Goal: Information Seeking & Learning: Learn about a topic

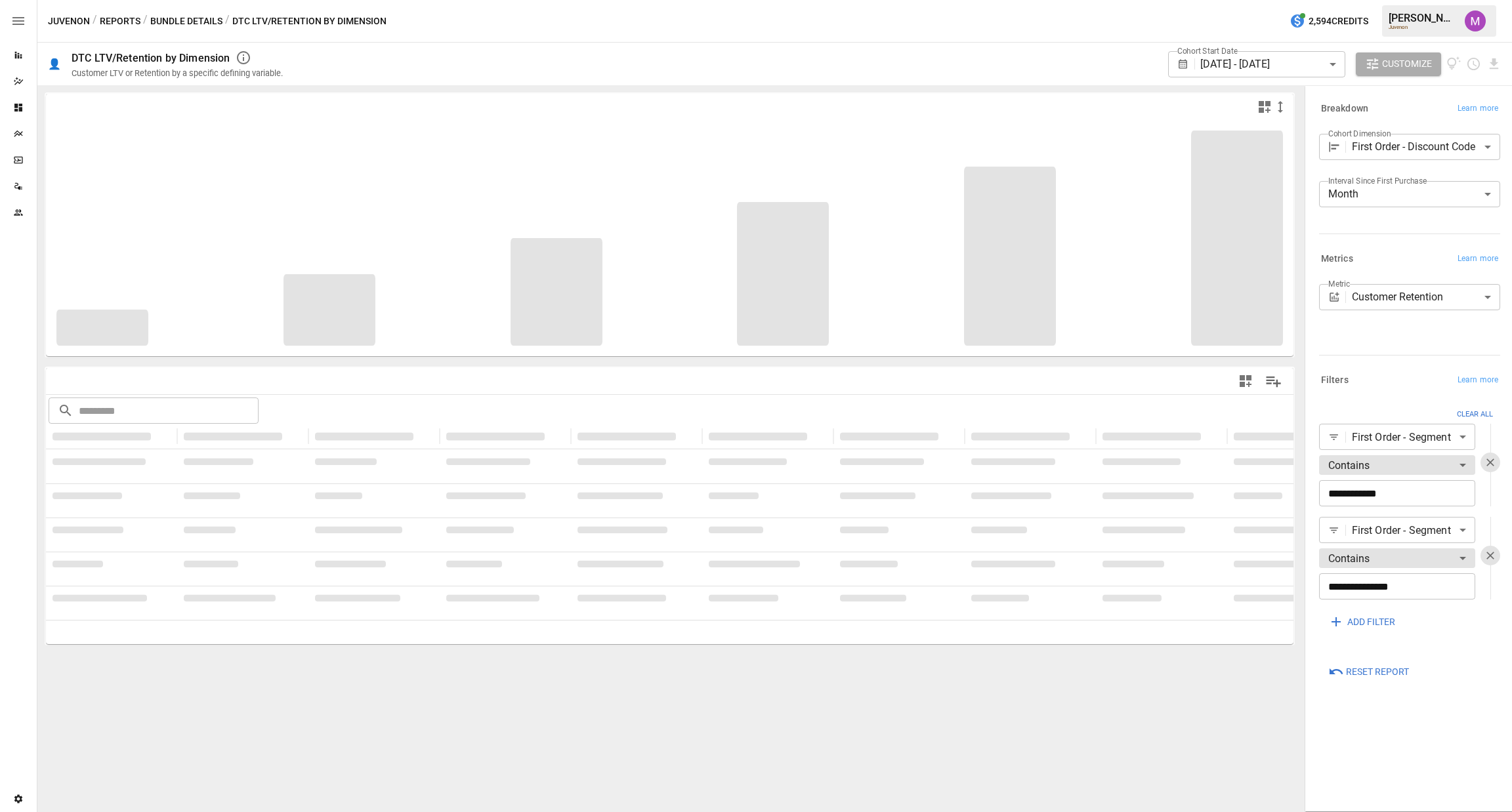
click at [1404, 0] on body "**********" at bounding box center [756, 0] width 1512 height 0
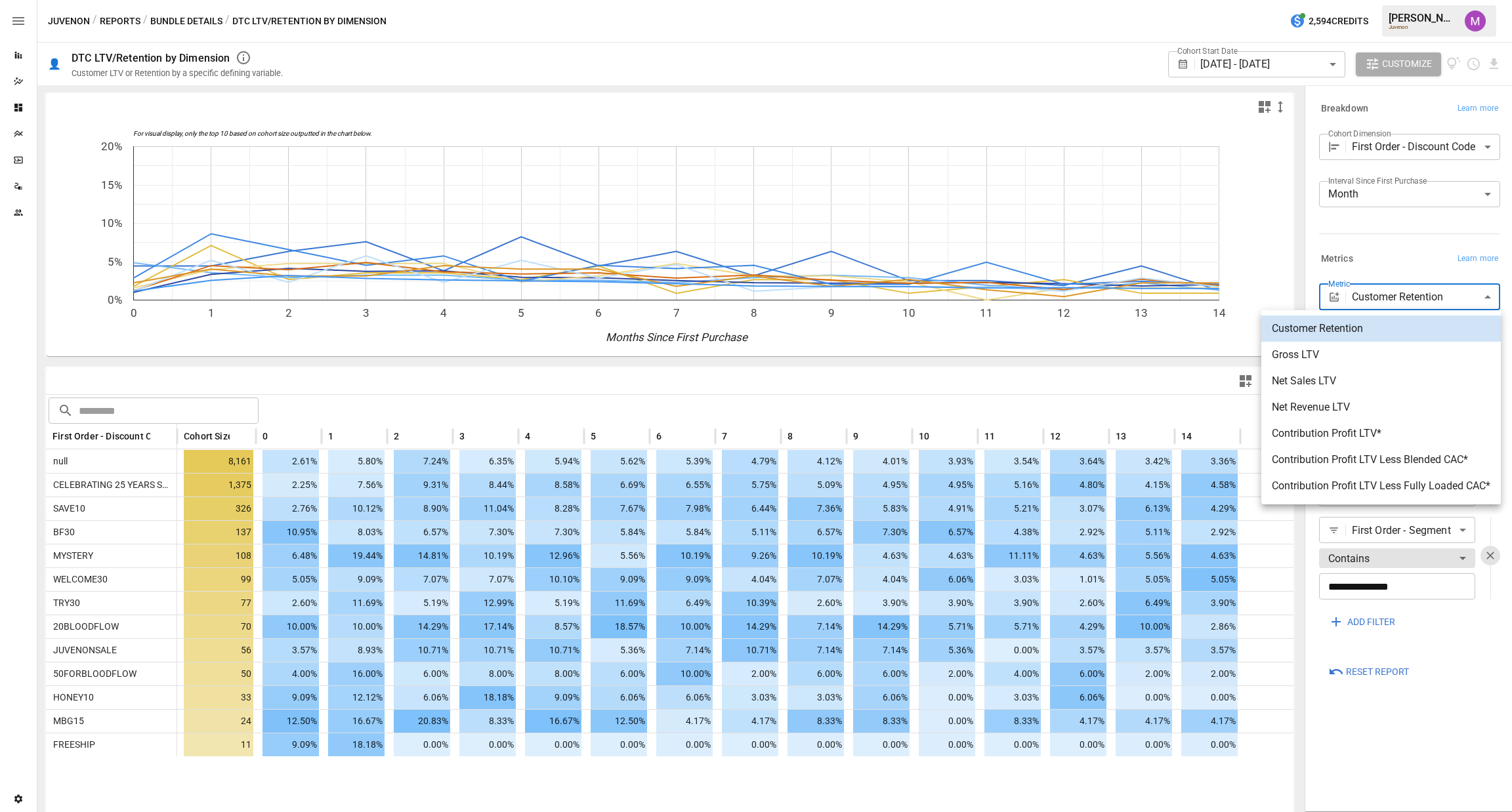
click at [1356, 382] on span "Net Sales LTV" at bounding box center [1381, 381] width 219 height 16
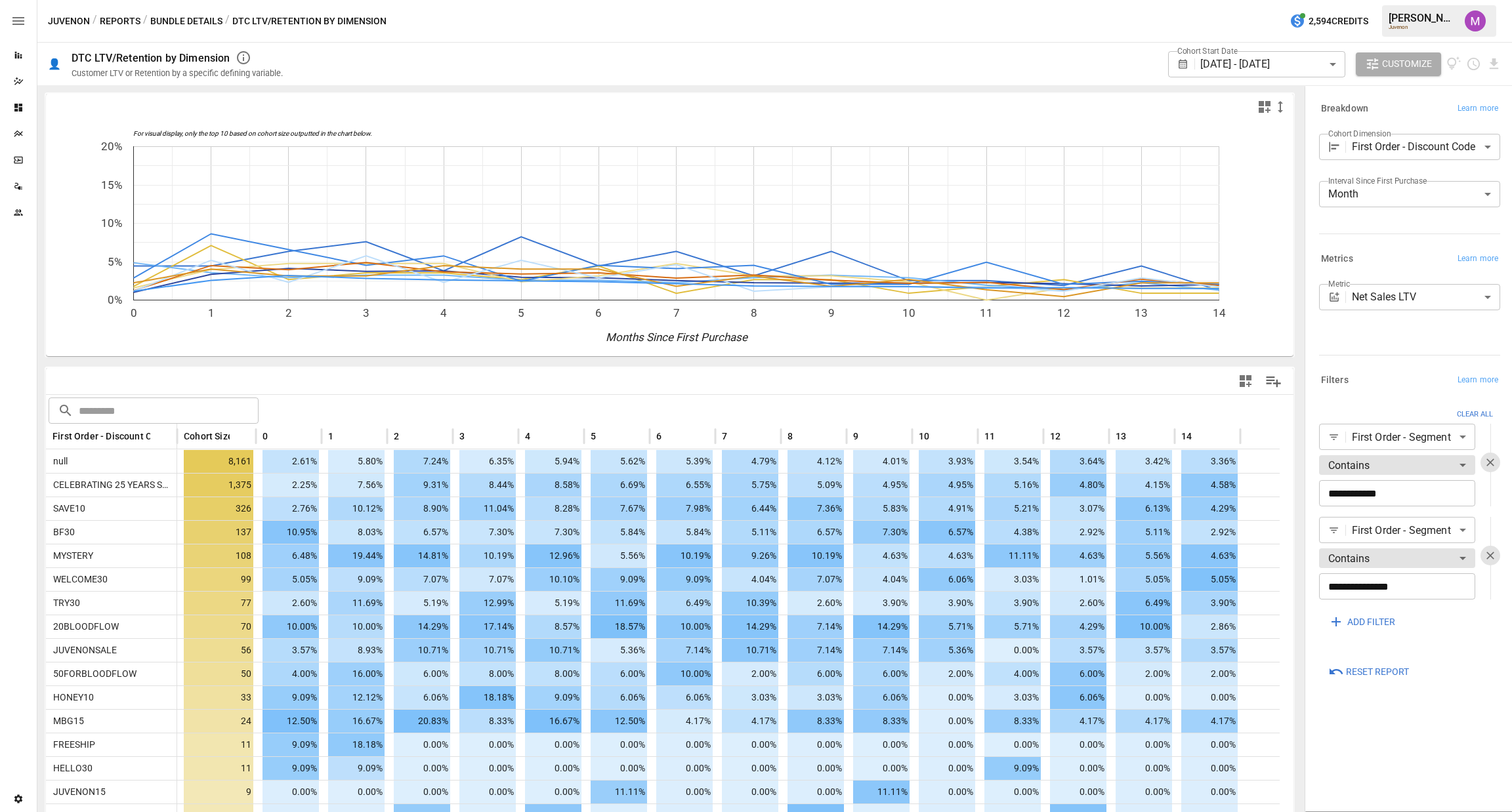
click at [1344, 355] on span "Net Sales LTV" at bounding box center [1389, 350] width 164 height 9
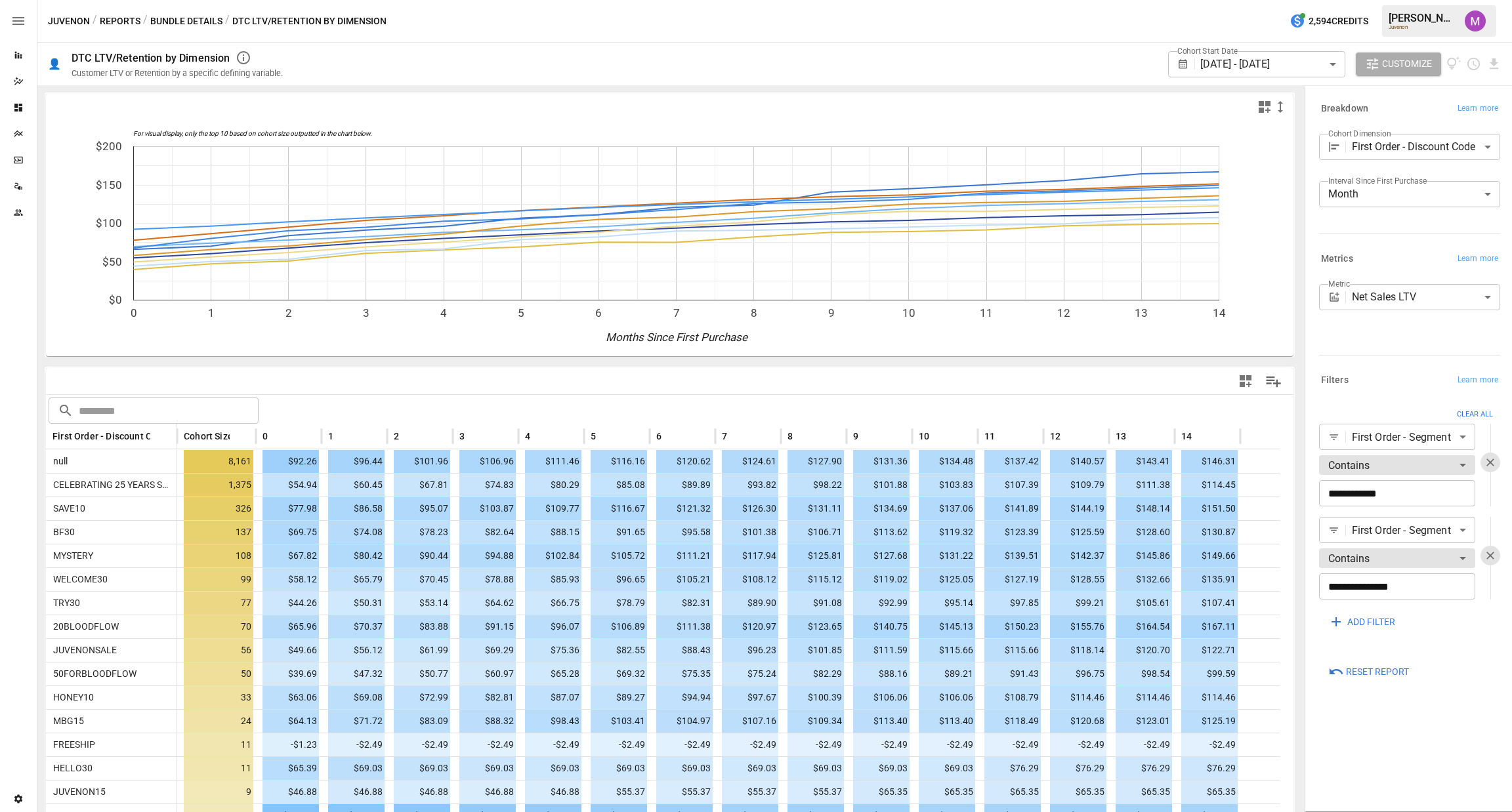
click at [702, 379] on div at bounding box center [980, 381] width 619 height 29
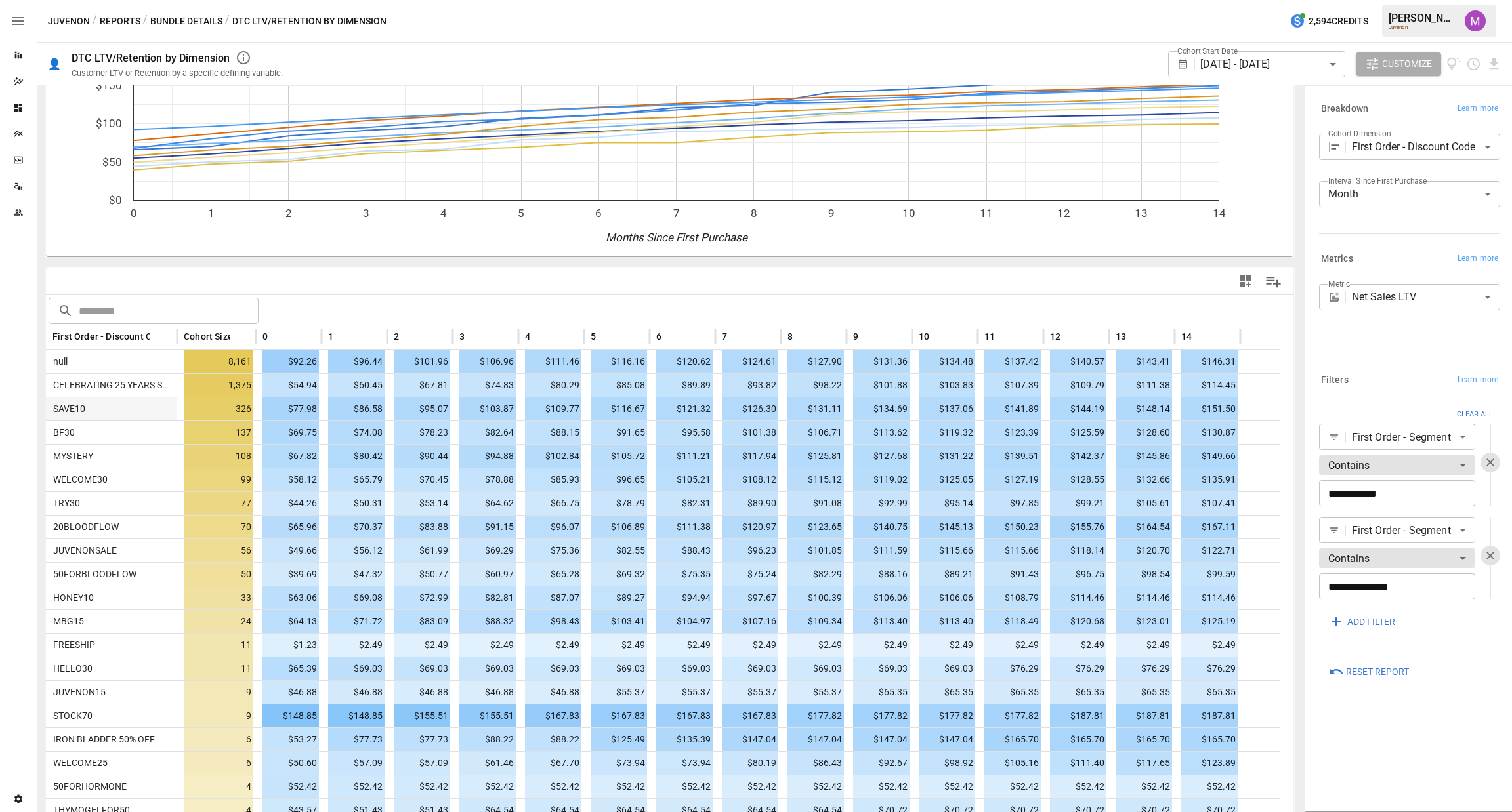
scroll to position [197, 0]
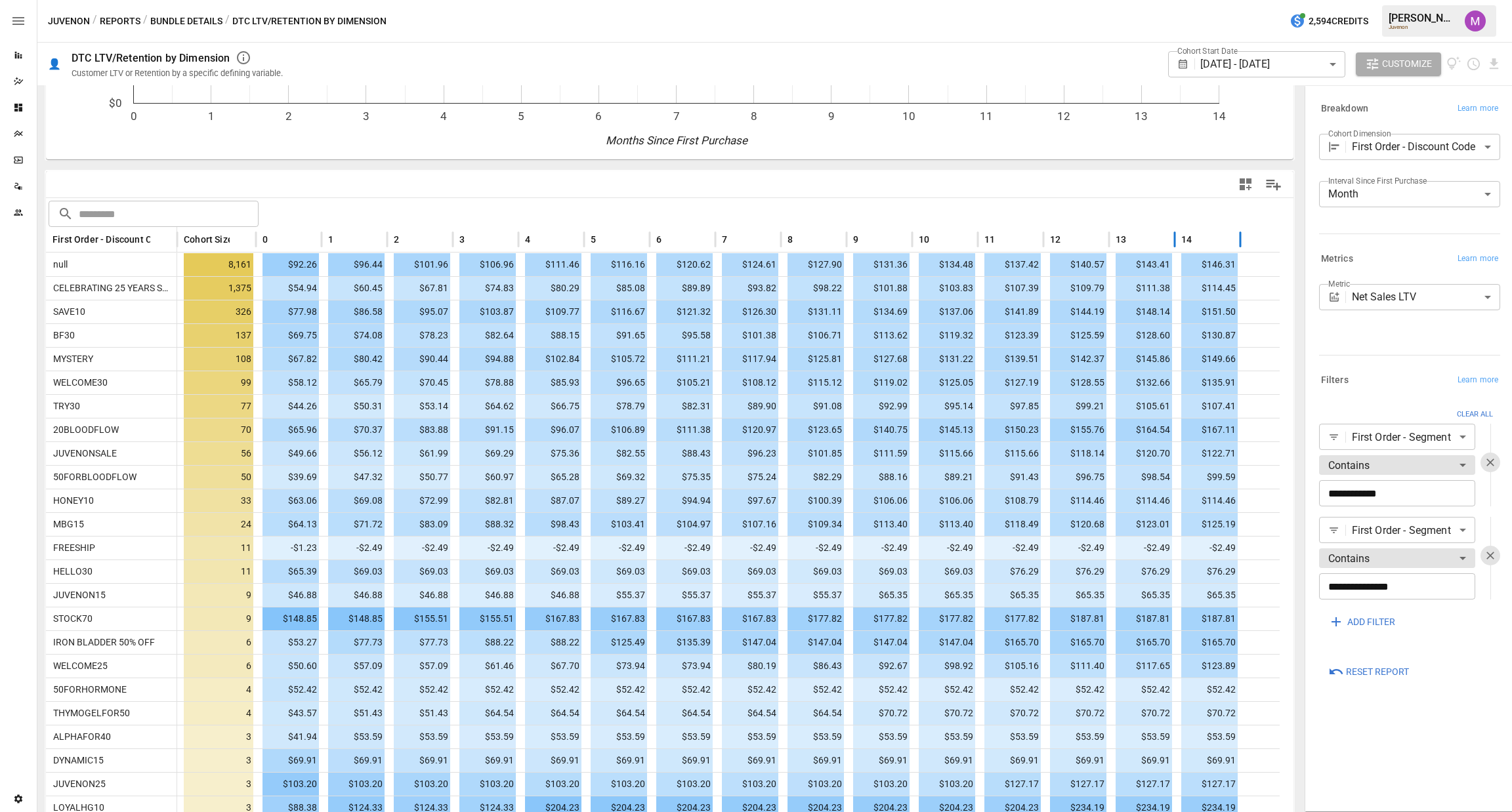
click at [1211, 240] on div "14" at bounding box center [1207, 239] width 52 height 25
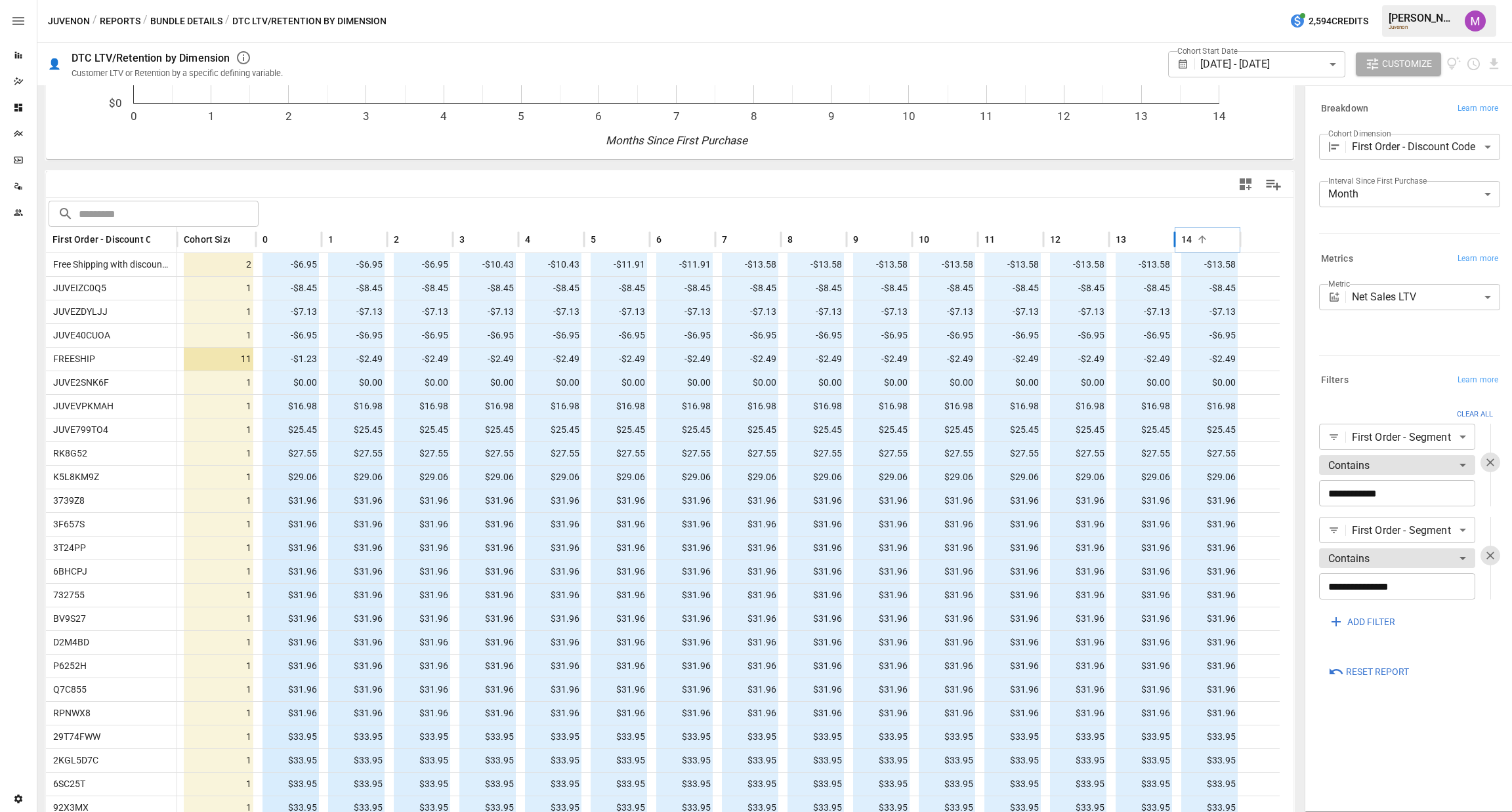
click at [1203, 238] on icon "Sort" at bounding box center [1202, 240] width 11 height 11
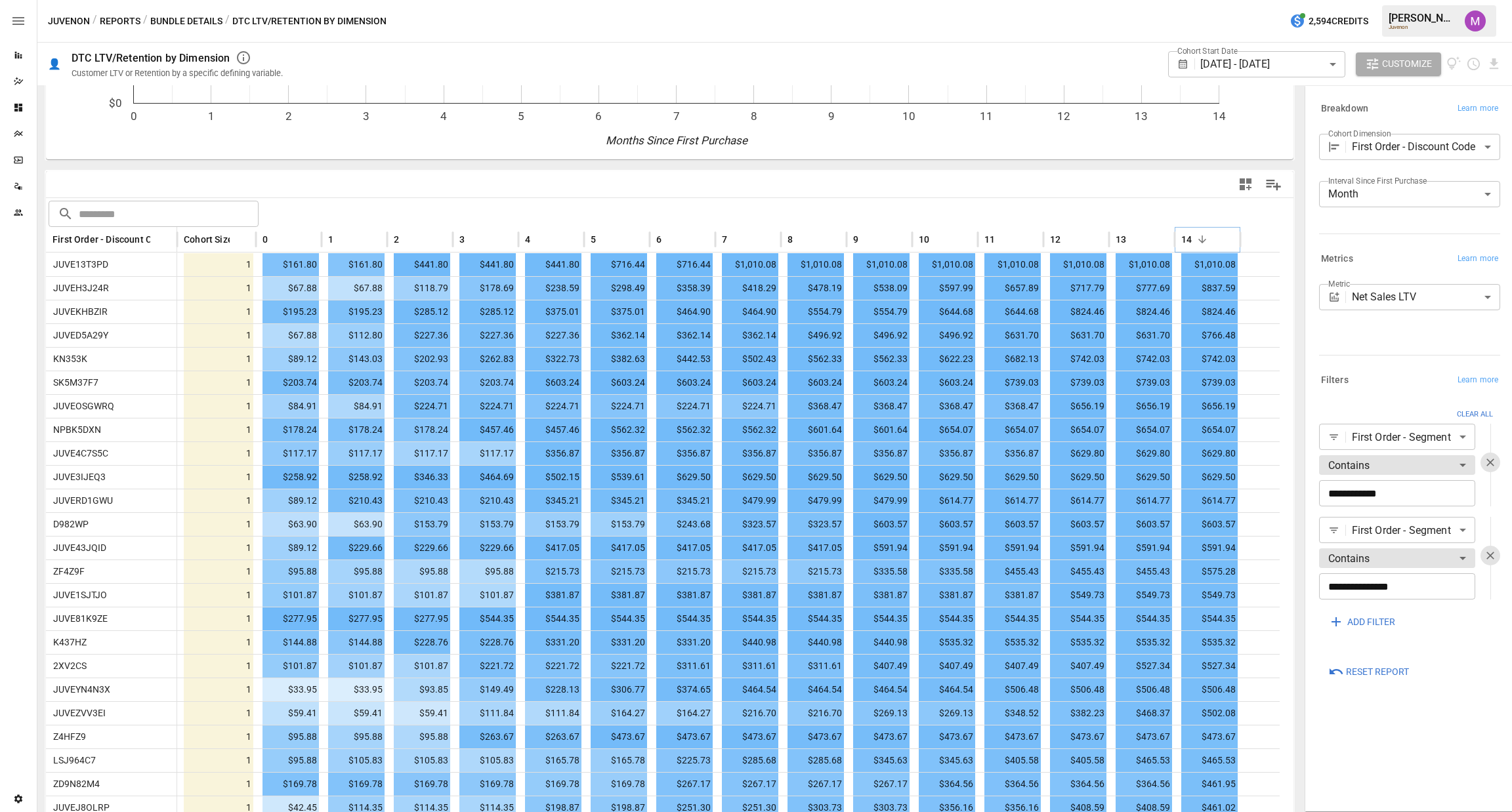
scroll to position [0, 0]
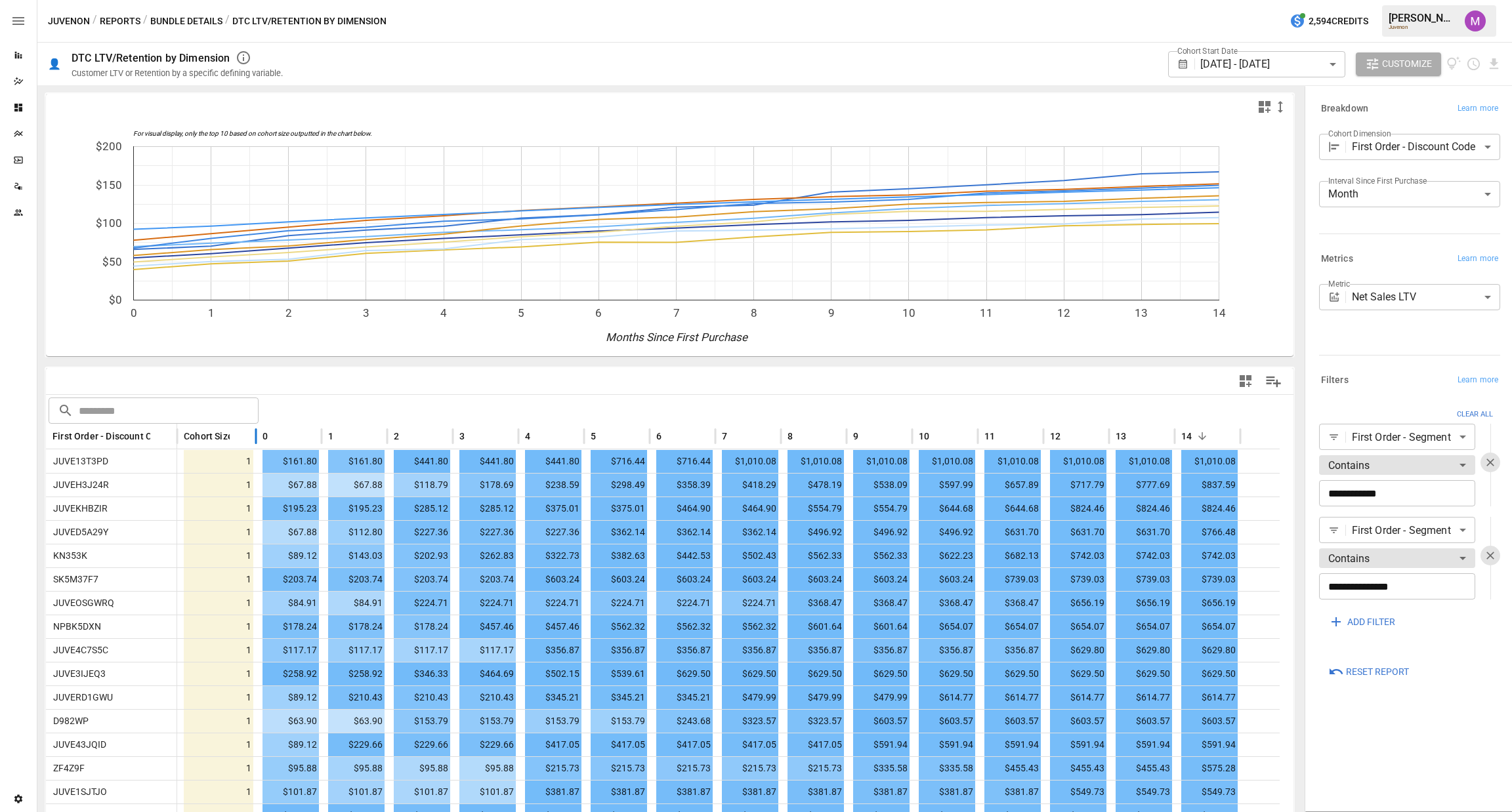
click at [215, 447] on div "Cohort Size" at bounding box center [217, 437] width 79 height 26
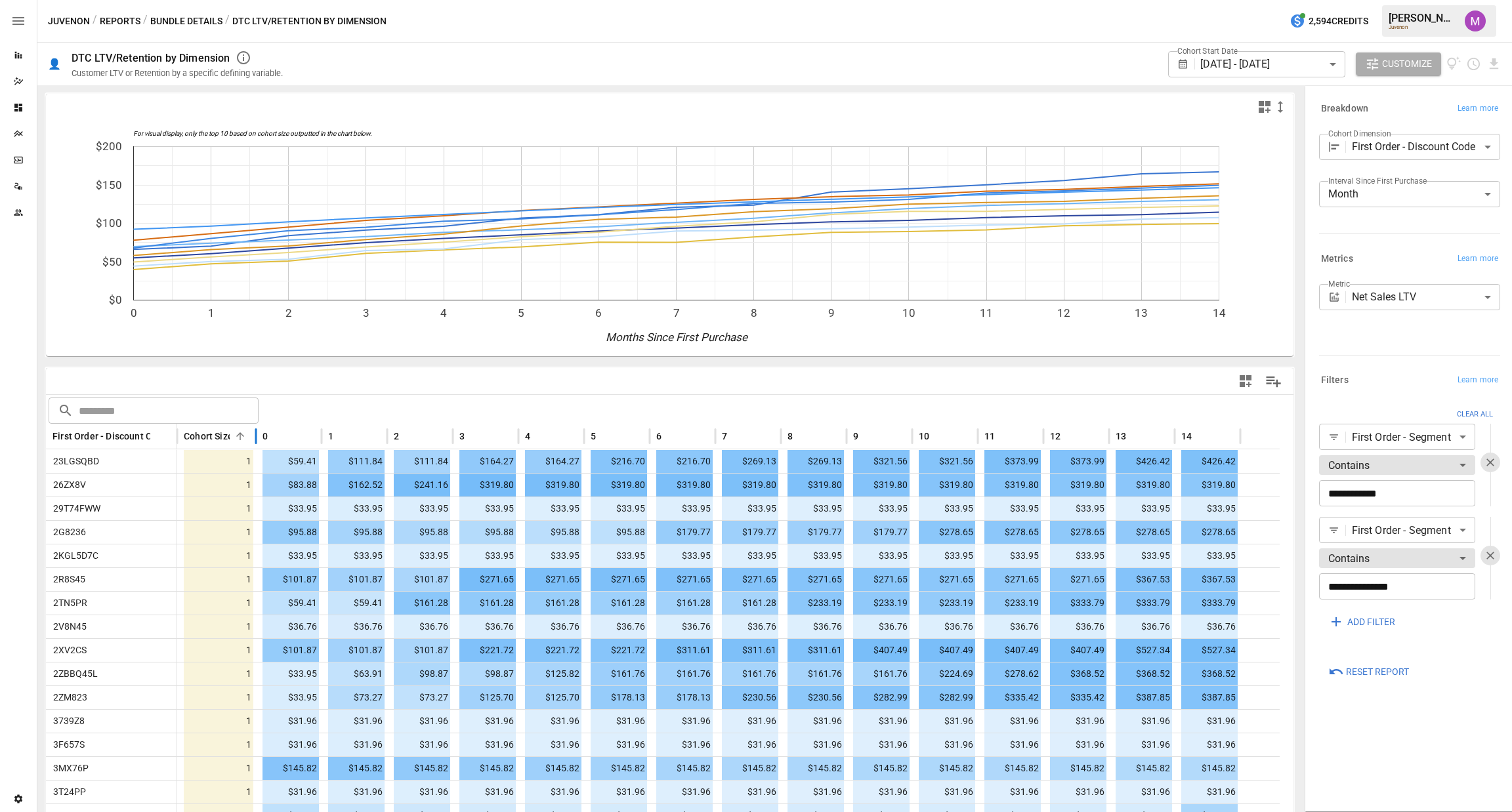
click at [219, 437] on span "Cohort Size" at bounding box center [208, 436] width 50 height 13
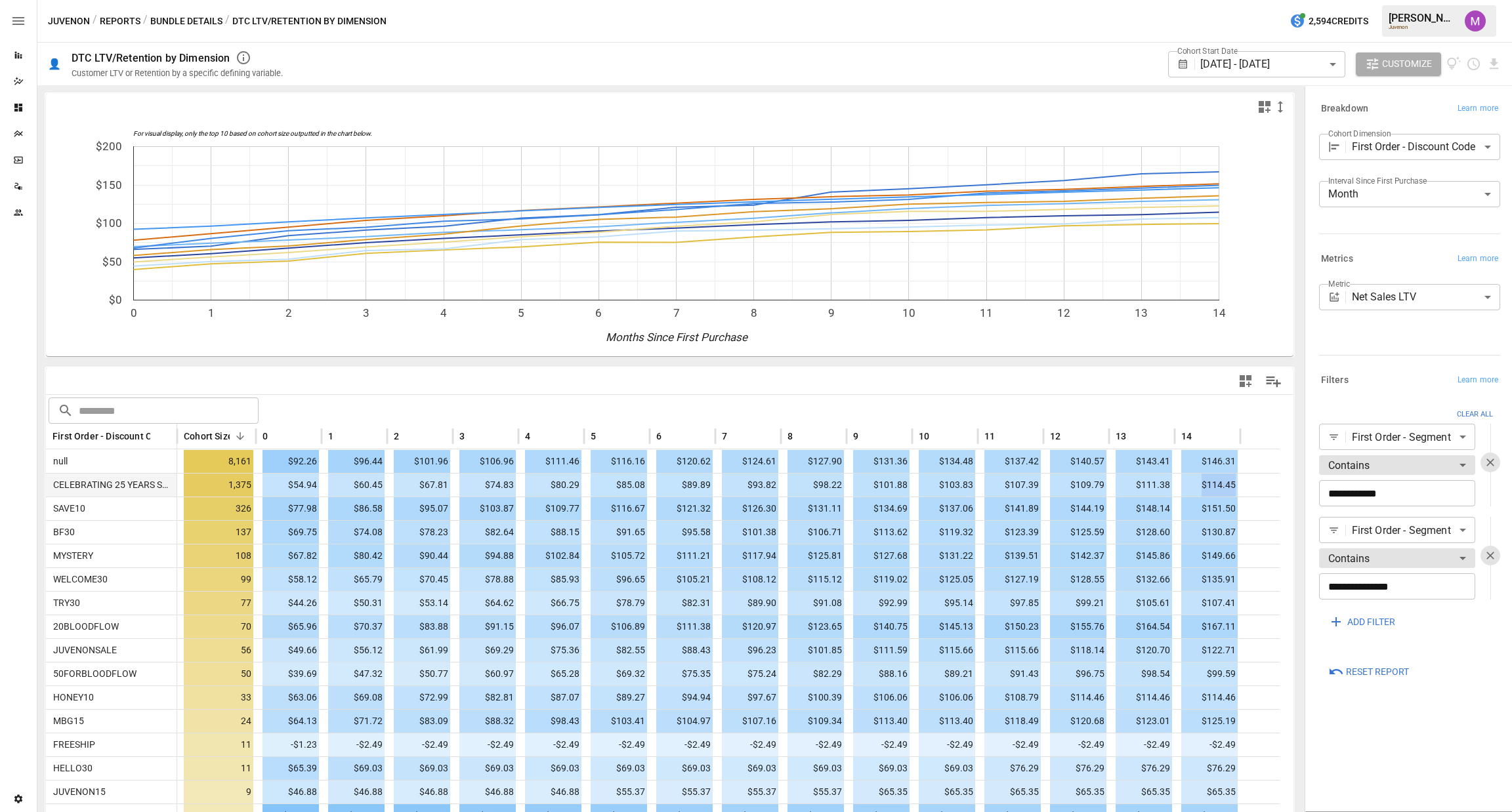
drag, startPoint x: 1193, startPoint y: 483, endPoint x: 1239, endPoint y: 487, distance: 46.2
click at [1239, 487] on div "$114.45" at bounding box center [1207, 484] width 65 height 24
click at [1198, 482] on span "$114.45" at bounding box center [1209, 485] width 57 height 23
click at [1368, 0] on body "Reports Dazzler Studio Dashboards Plans SmartModel ™ Data Sources Team Settings…" at bounding box center [756, 0] width 1512 height 0
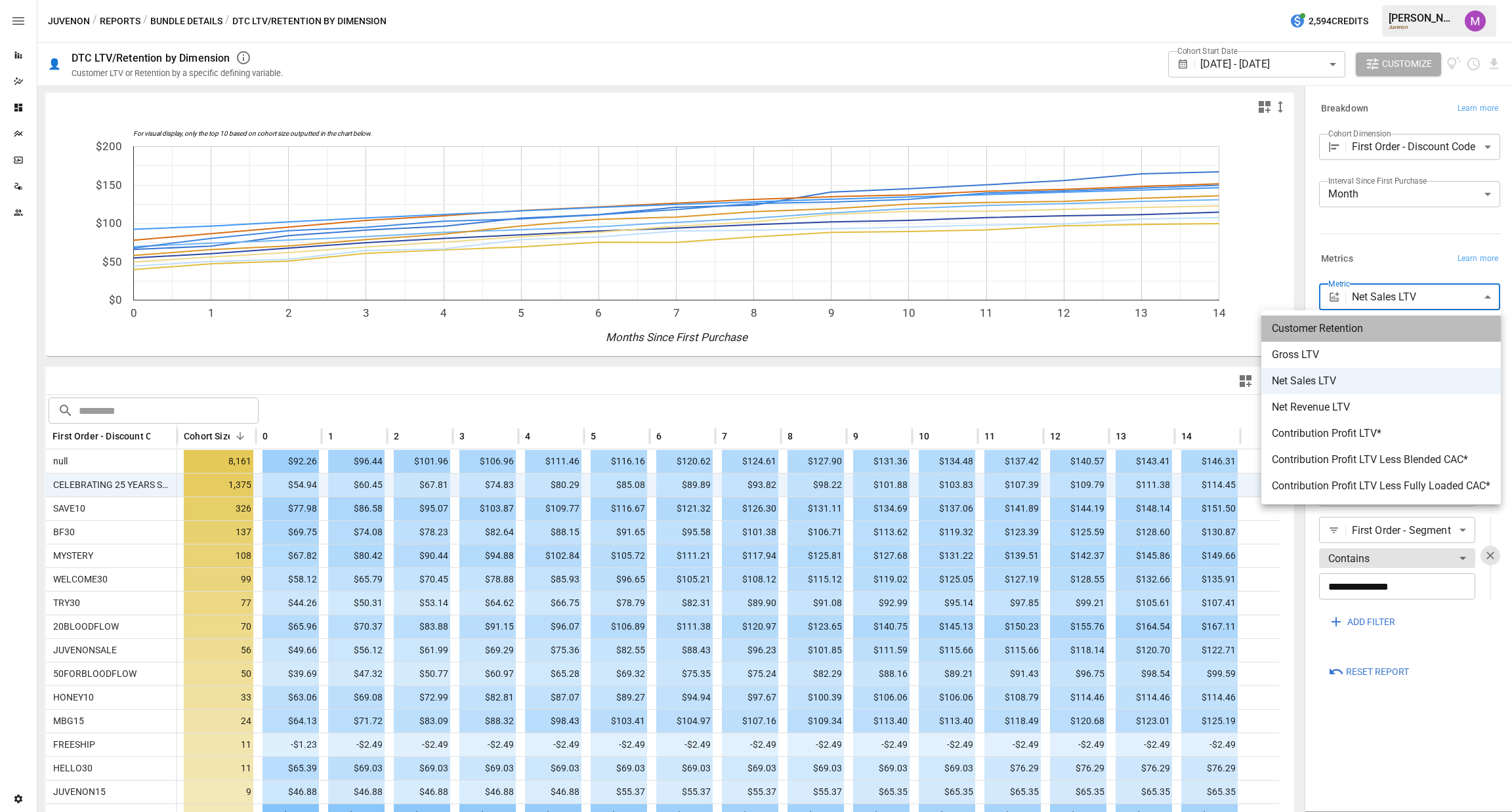
click at [1340, 327] on span "Customer Retention" at bounding box center [1381, 329] width 219 height 16
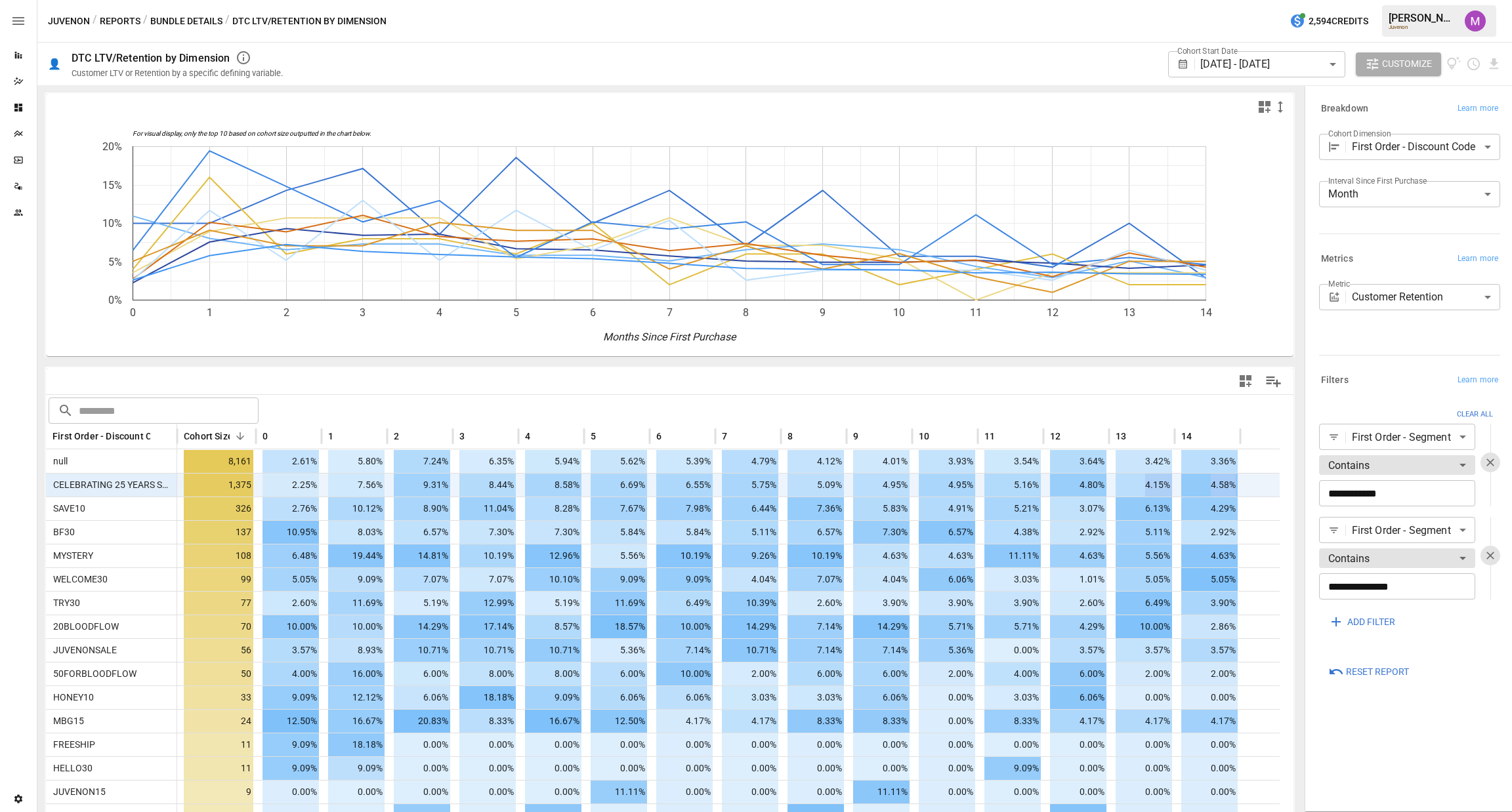
drag, startPoint x: 1231, startPoint y: 484, endPoint x: 1140, endPoint y: 488, distance: 91.1
click at [1140, 488] on div "CELEBRATING 25 YEARS SALE (25%) 1,375 2.25% 7.56% 9.31% 8.44% 8.58% 6.69% 6.55%…" at bounding box center [662, 484] width 1234 height 24
drag, startPoint x: 281, startPoint y: 480, endPoint x: 345, endPoint y: 483, distance: 64.1
click at [345, 483] on div "CELEBRATING 25 YEARS SALE (25%) 1,375 2.25% 7.56% 9.31% 8.44% 8.58% 6.69% 6.55%…" at bounding box center [662, 484] width 1234 height 24
click at [345, 483] on span "7.56%" at bounding box center [356, 485] width 57 height 23
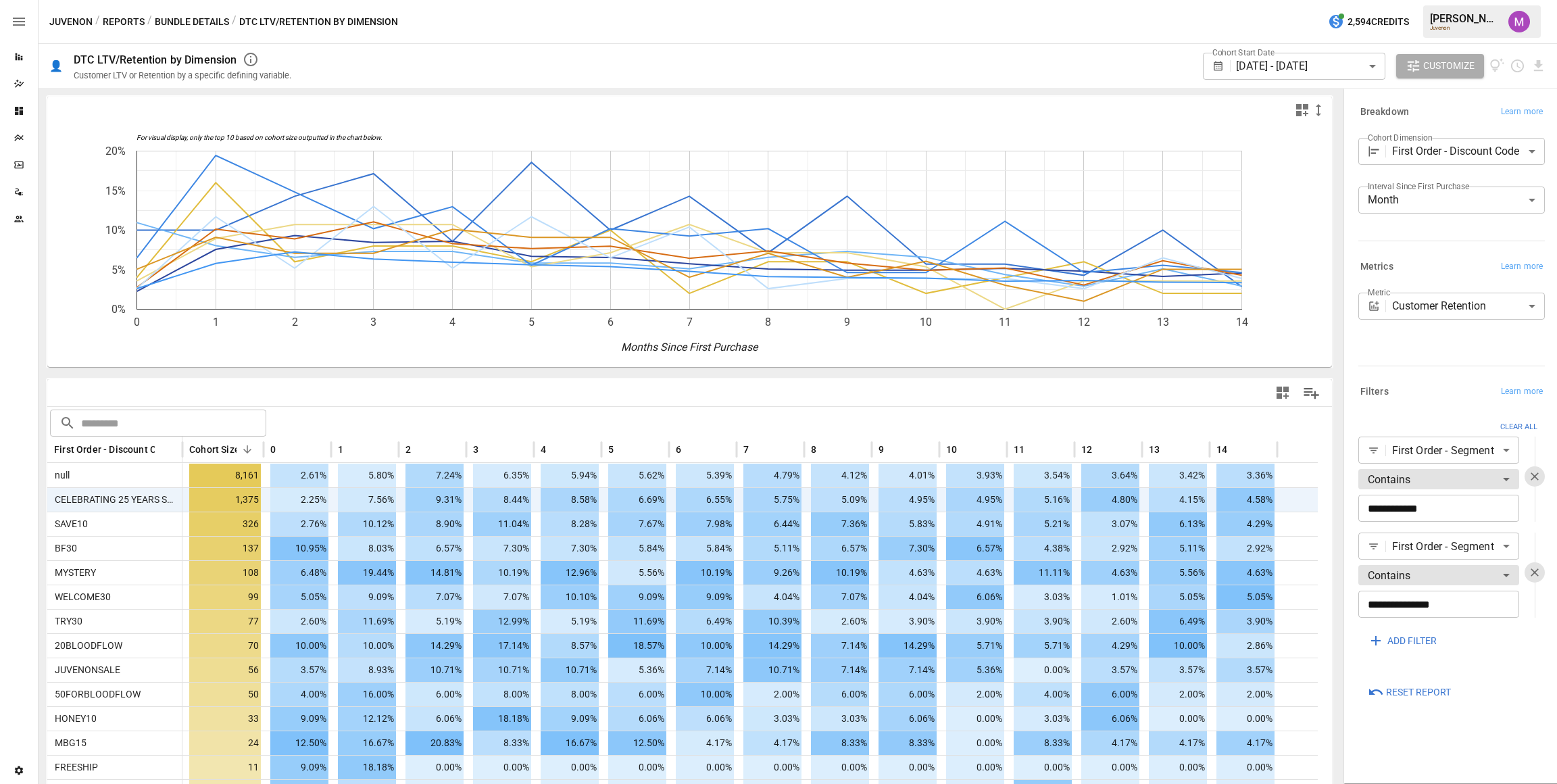
click at [1462, 0] on body "Reports Dazzler Studio Dashboards Plans SmartModel ™ Data Sources Team Settings…" at bounding box center [778, 0] width 1557 height 0
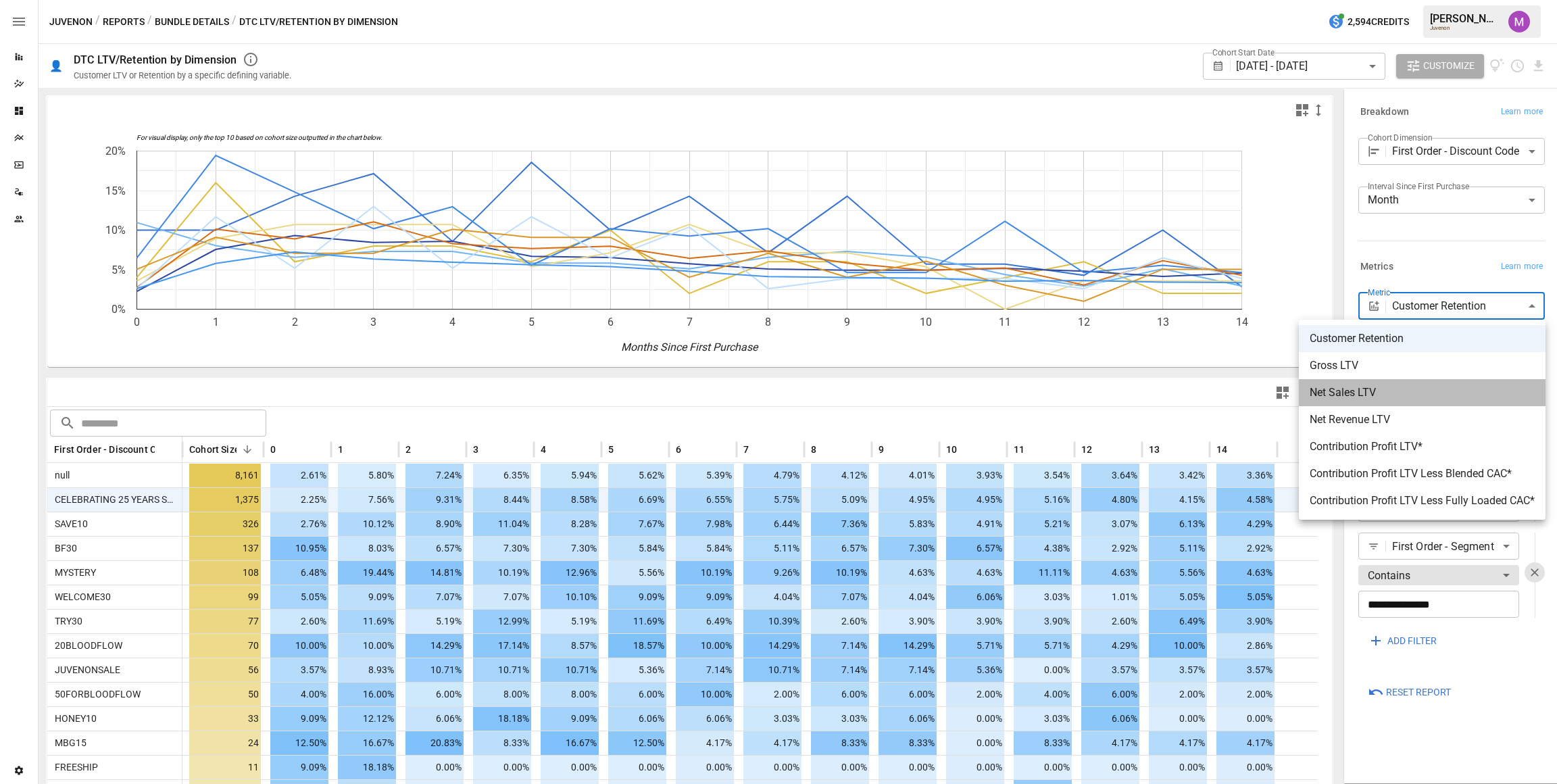
click at [1374, 395] on span "Net Sales LTV" at bounding box center [1422, 392] width 225 height 16
type input "**********"
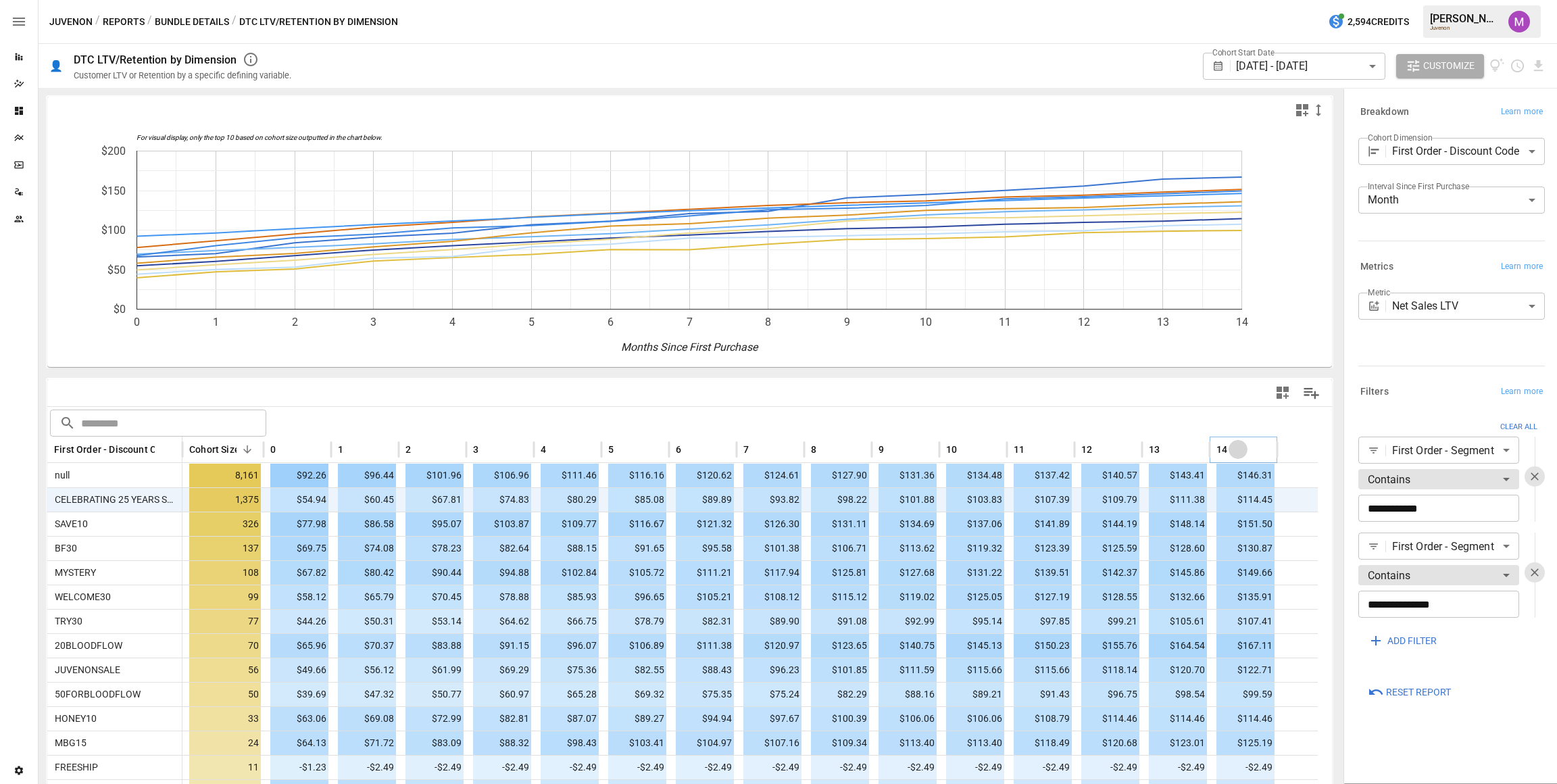
click at [1232, 446] on icon "Sort" at bounding box center [1238, 449] width 12 height 12
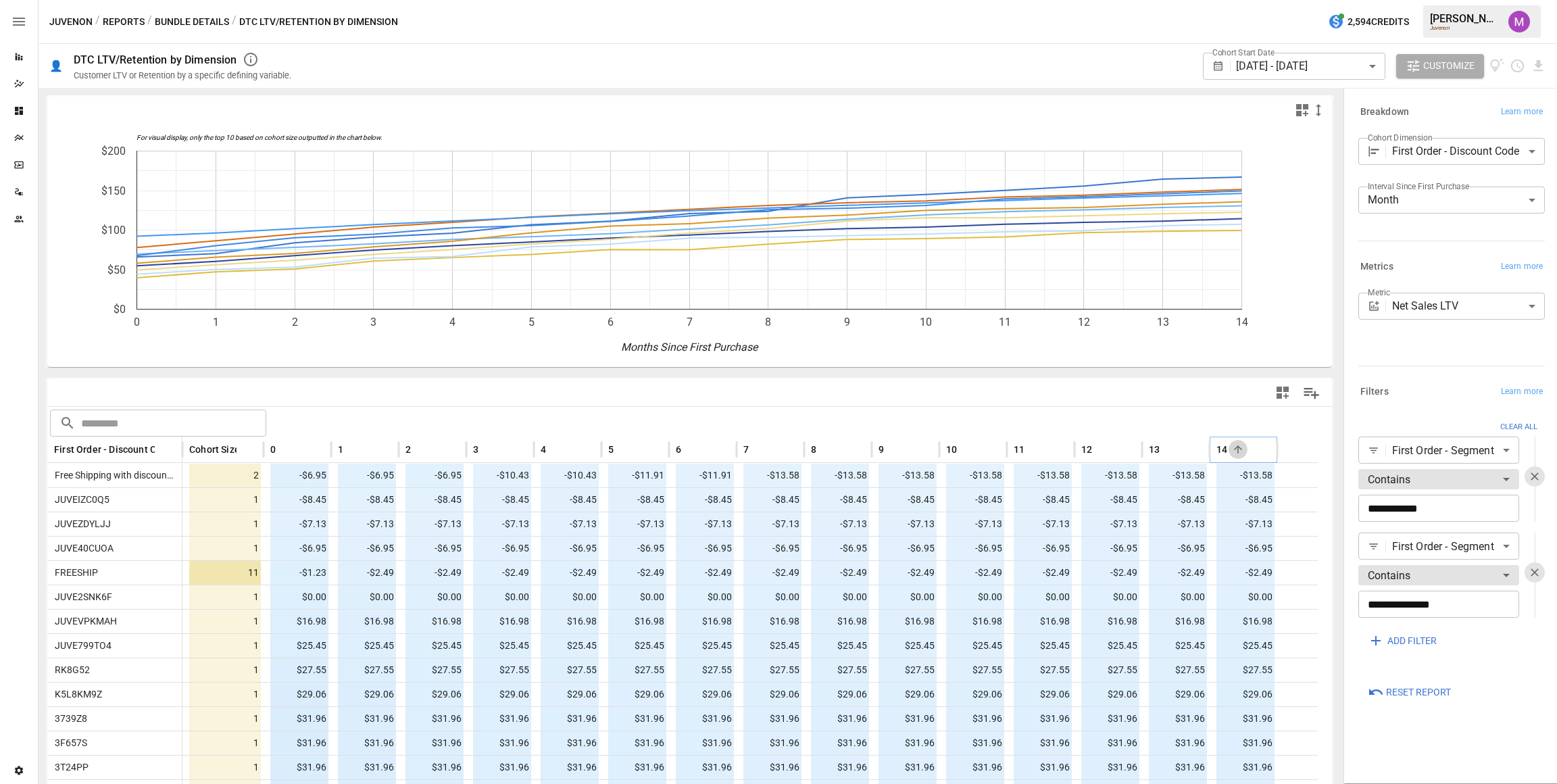
click at [1239, 451] on icon "Sort" at bounding box center [1238, 449] width 12 height 12
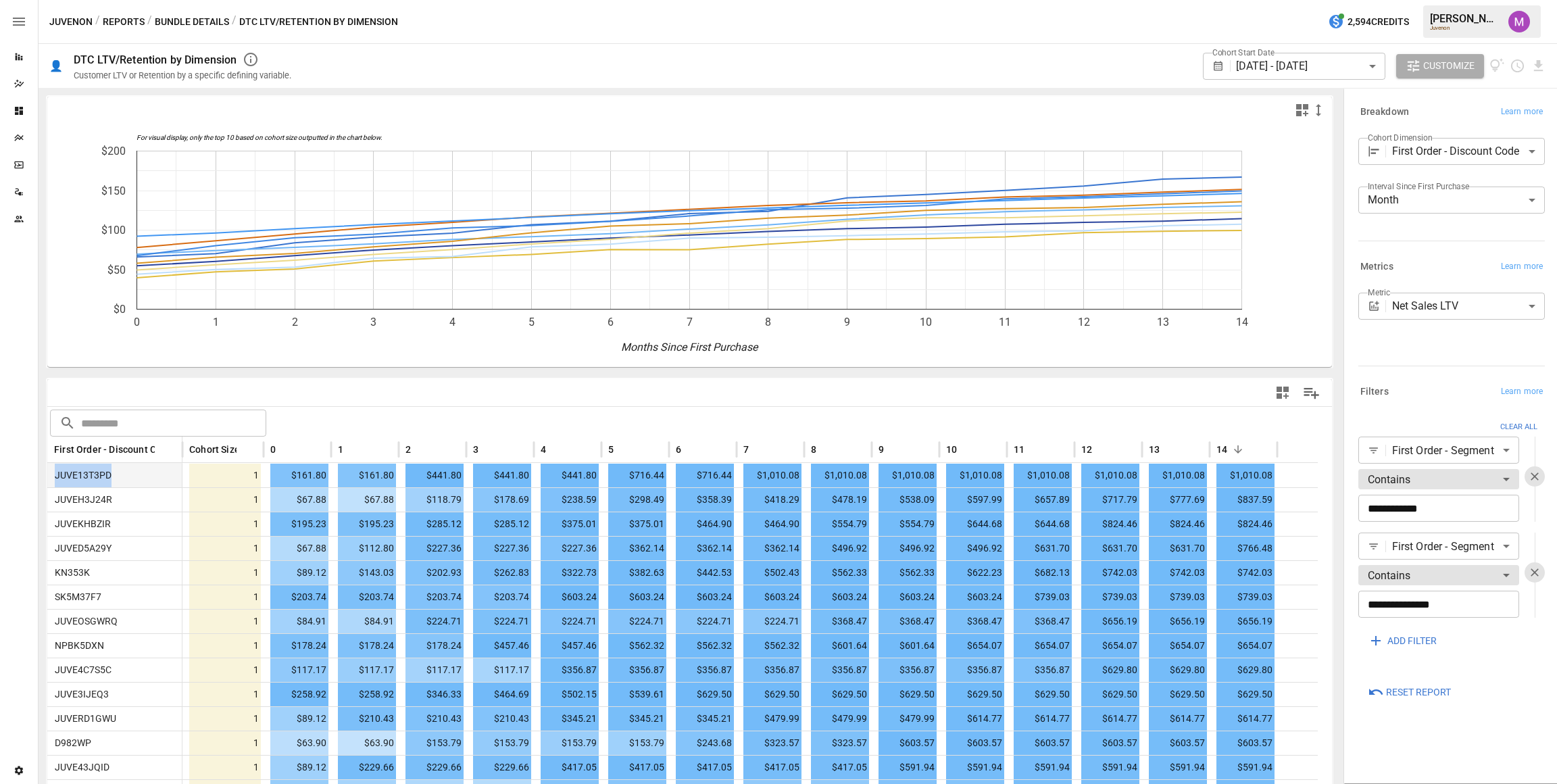
drag, startPoint x: 129, startPoint y: 472, endPoint x: 47, endPoint y: 471, distance: 82.0
click at [47, 471] on div "JUVE13T3PD" at bounding box center [115, 474] width 135 height 24
drag, startPoint x: 124, startPoint y: 495, endPoint x: 68, endPoint y: 504, distance: 56.7
click at [50, 500] on div "JUVEH3J24R" at bounding box center [115, 499] width 135 height 24
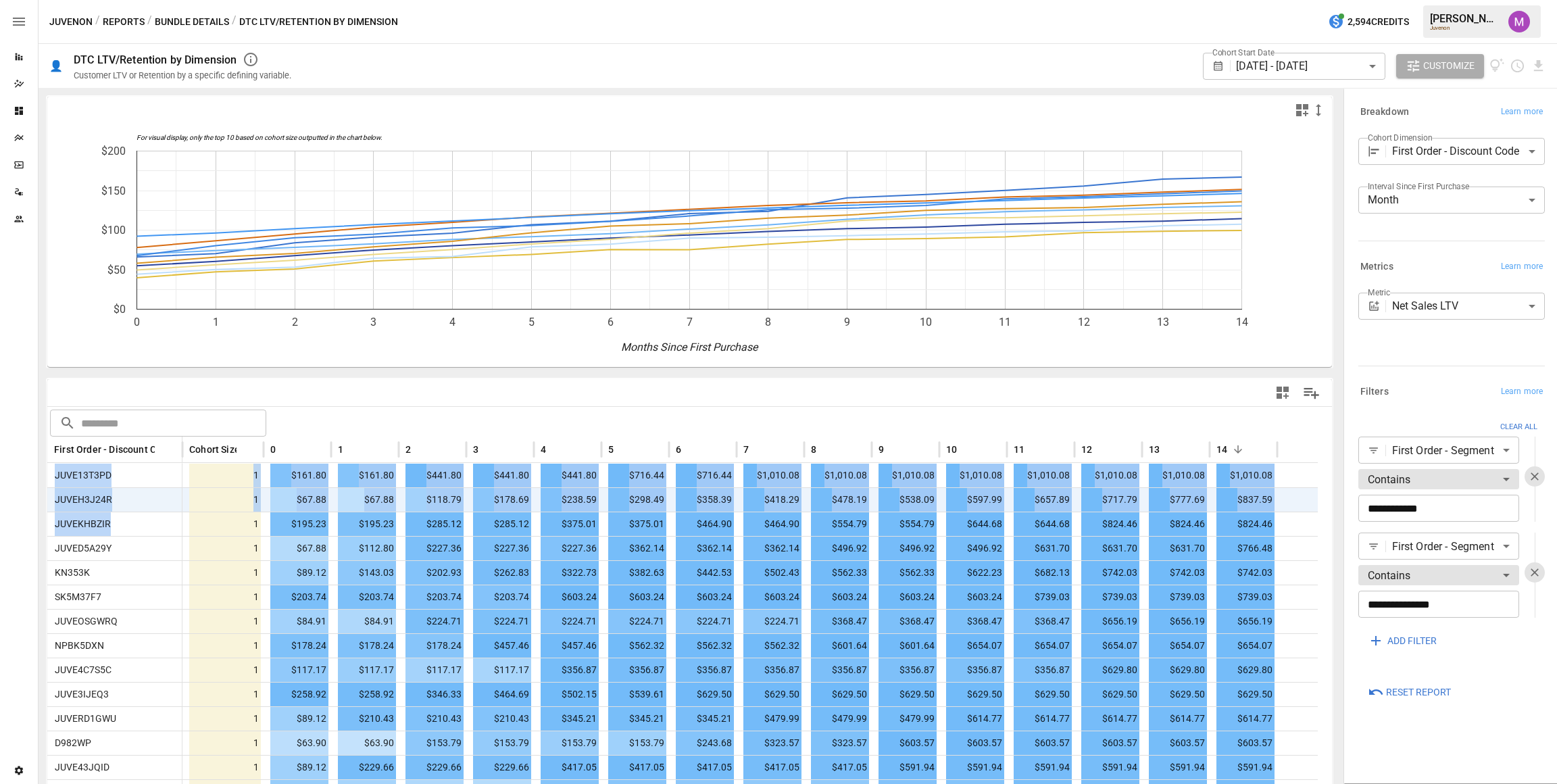
drag, startPoint x: 126, startPoint y: 519, endPoint x: 44, endPoint y: 522, distance: 82.1
click at [107, 511] on div "JUVEKHBZIR" at bounding box center [115, 523] width 135 height 24
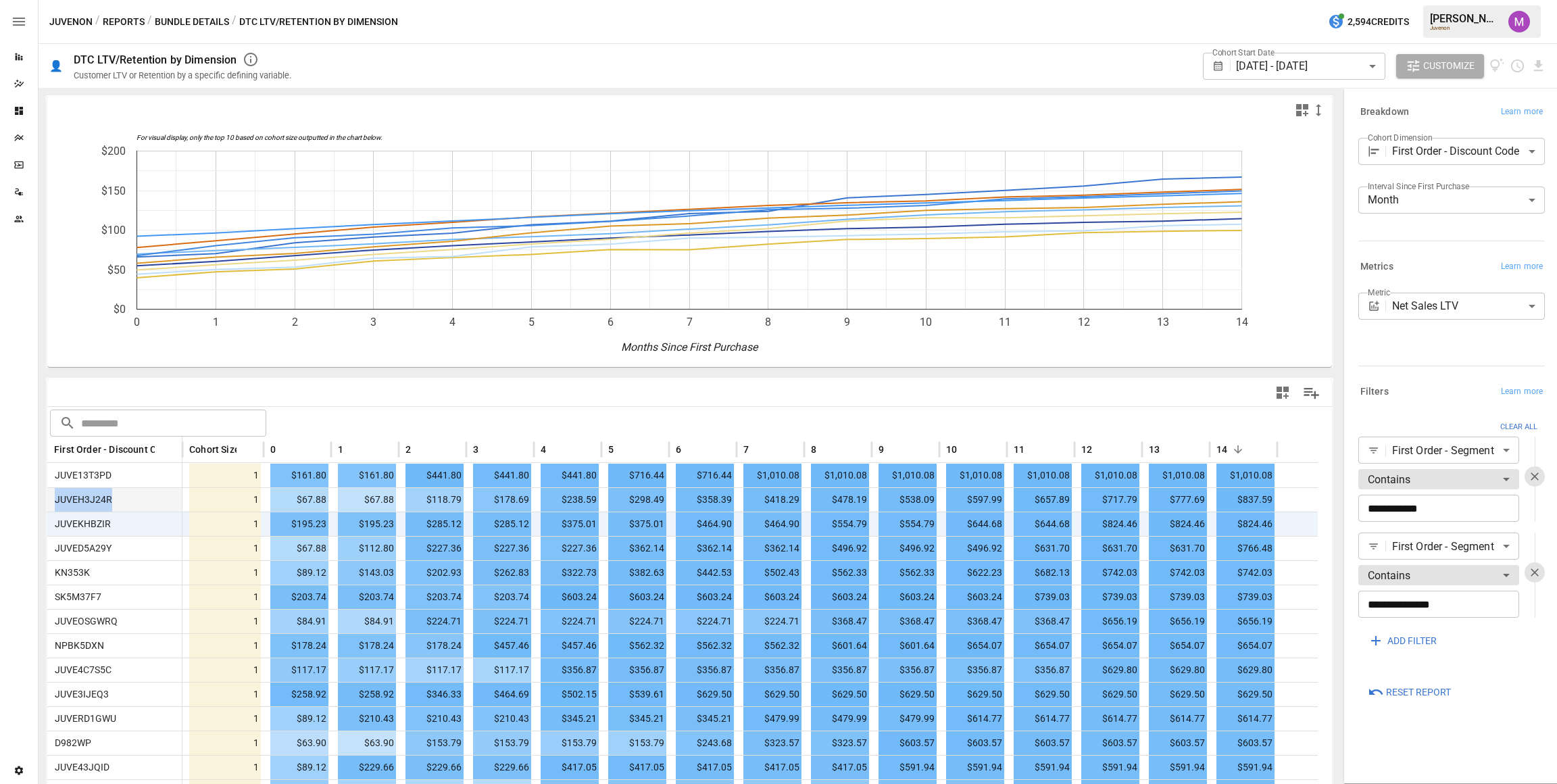
drag, startPoint x: 117, startPoint y: 500, endPoint x: 50, endPoint y: 492, distance: 67.5
click at [50, 493] on div "JUVEH3J24R" at bounding box center [115, 499] width 135 height 24
drag, startPoint x: 121, startPoint y: 471, endPoint x: 61, endPoint y: 472, distance: 60.0
click at [61, 472] on div "JUVE13T3PD" at bounding box center [115, 474] width 135 height 24
click at [92, 494] on span "JUVEH3J24R" at bounding box center [81, 499] width 63 height 11
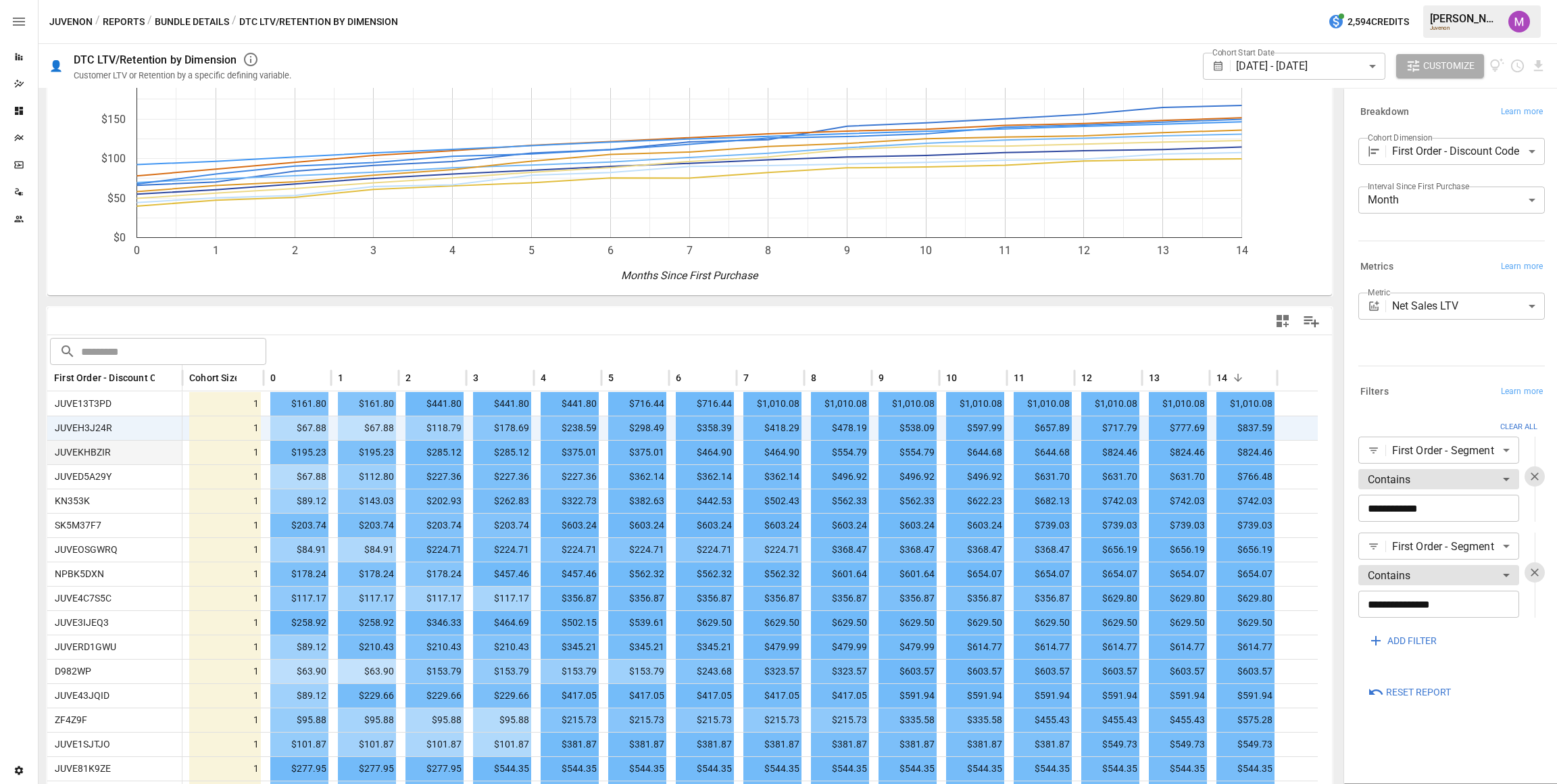
scroll to position [101, 0]
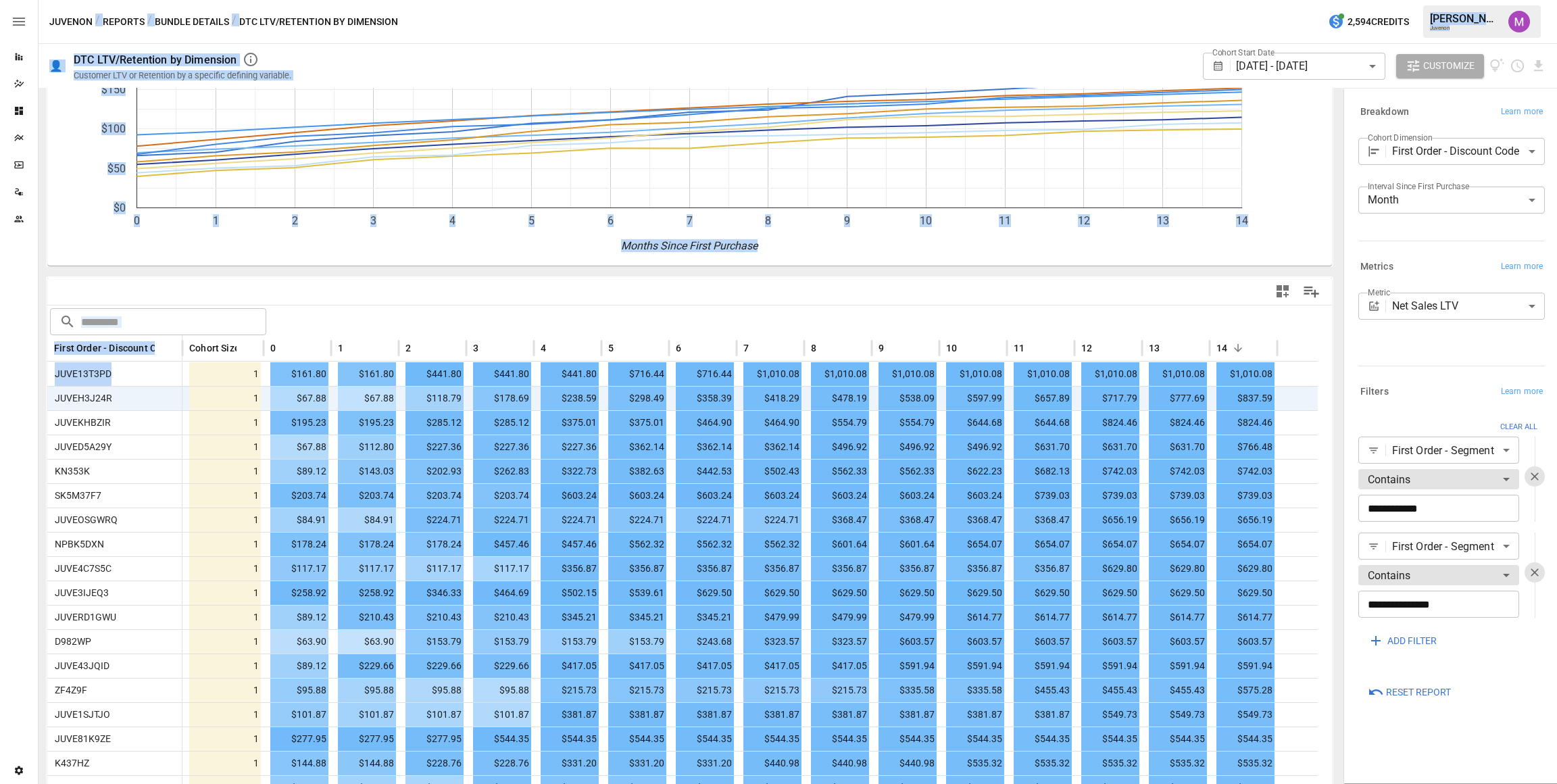
drag, startPoint x: 129, startPoint y: 372, endPoint x: 32, endPoint y: 371, distance: 97.0
click at [32, 371] on main "Reports Dazzler Studio Dashboards Plans SmartModel ™ Data Sources Team Settings…" at bounding box center [778, 392] width 1557 height 784
click at [96, 374] on span "JUVE13T3PD" at bounding box center [81, 373] width 62 height 11
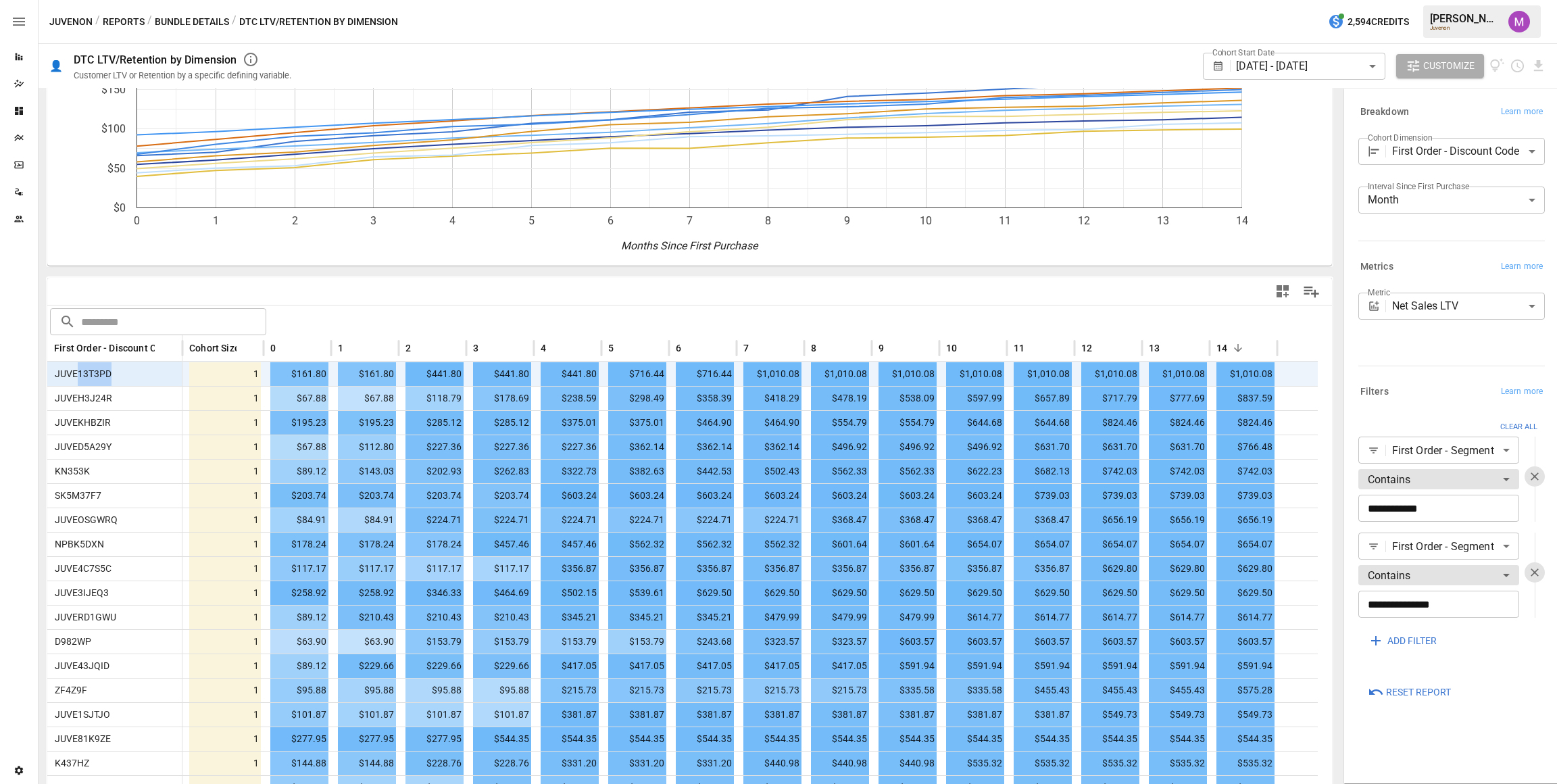
drag, startPoint x: 123, startPoint y: 379, endPoint x: 76, endPoint y: 373, distance: 47.4
click at [76, 373] on div "JUVE13T3PD" at bounding box center [115, 373] width 135 height 24
drag, startPoint x: 123, startPoint y: 398, endPoint x: 55, endPoint y: 398, distance: 68.0
click at [55, 398] on div "JUVEH3J24R" at bounding box center [115, 398] width 135 height 24
click at [115, 400] on div "JUVEH3J24R" at bounding box center [115, 398] width 135 height 24
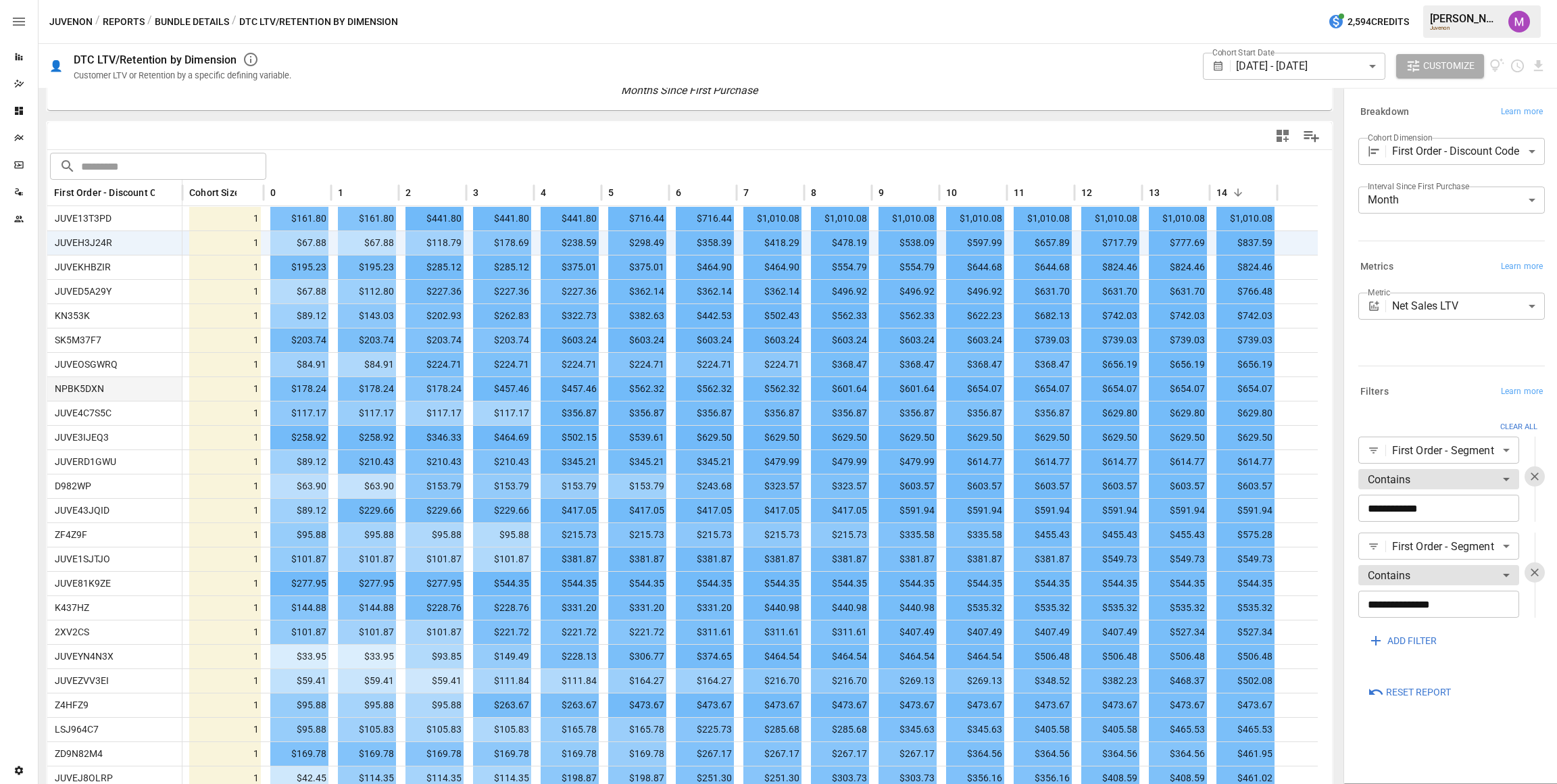
scroll to position [304, 0]
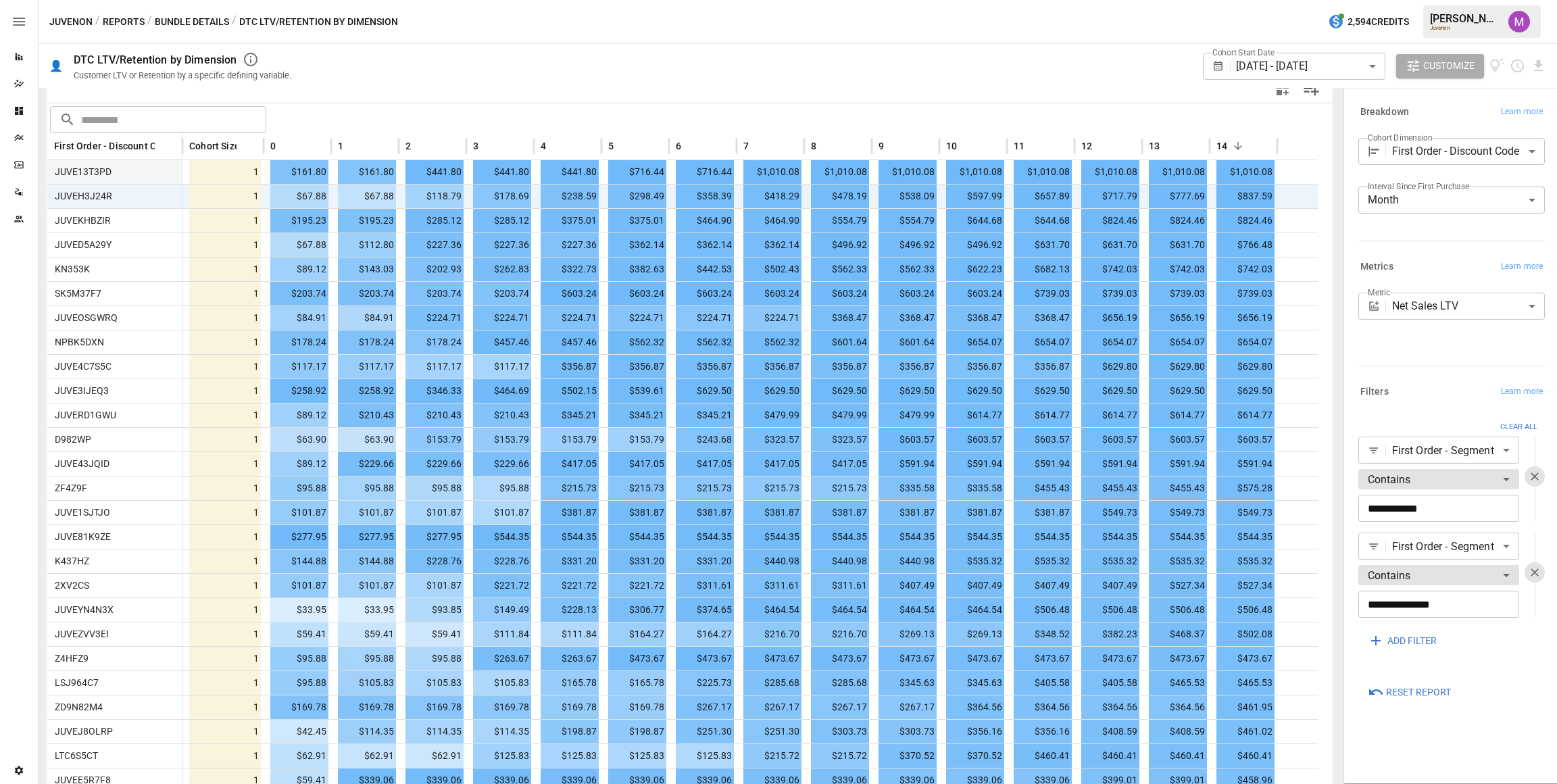
scroll to position [202, 0]
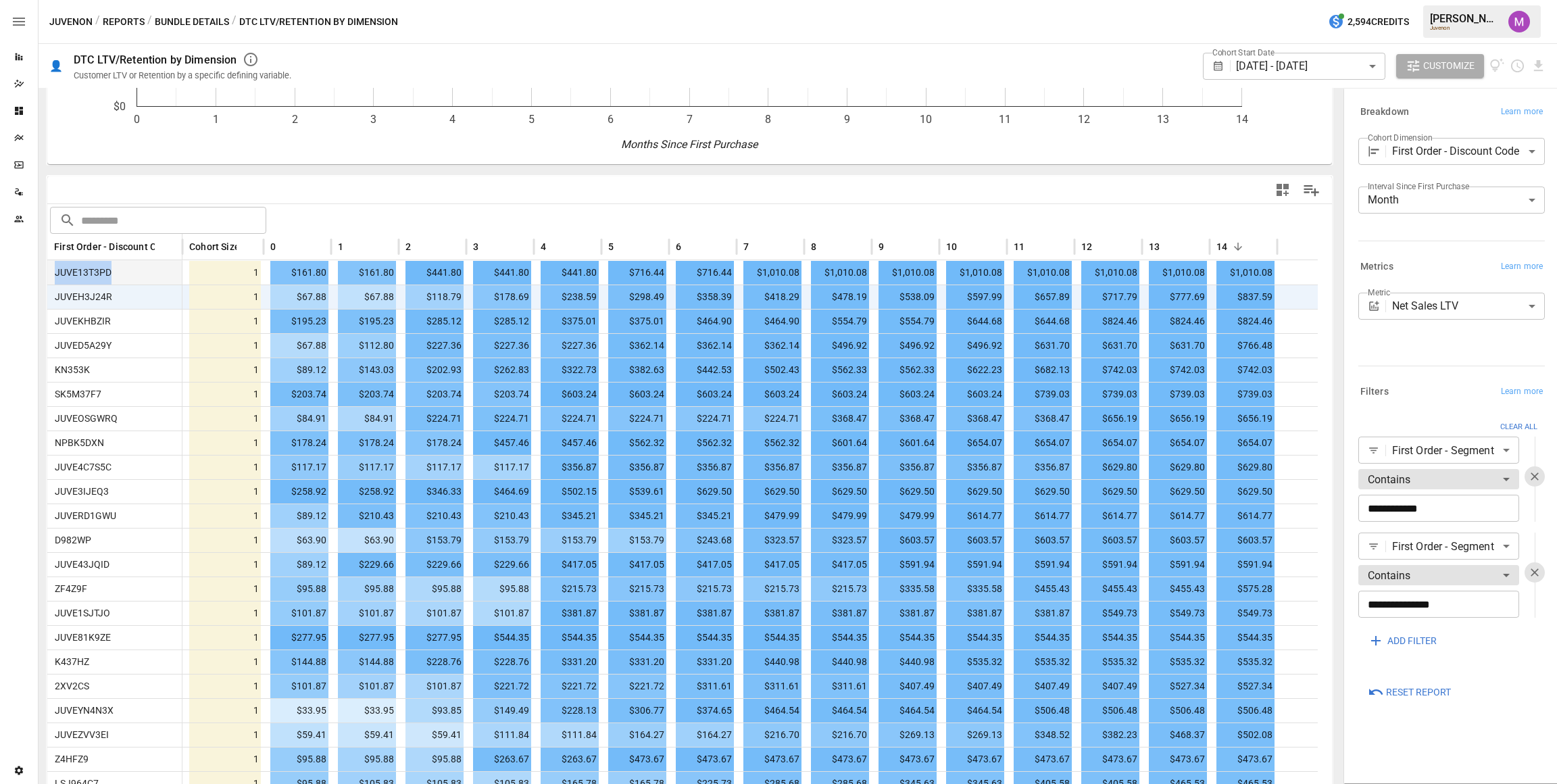
drag, startPoint x: 117, startPoint y: 272, endPoint x: 55, endPoint y: 268, distance: 62.1
click at [55, 268] on div "JUVE13T3PD" at bounding box center [115, 272] width 135 height 24
drag, startPoint x: 1270, startPoint y: 272, endPoint x: 1226, endPoint y: 267, distance: 44.3
click at [1226, 267] on span "$1,010.08" at bounding box center [1245, 273] width 58 height 24
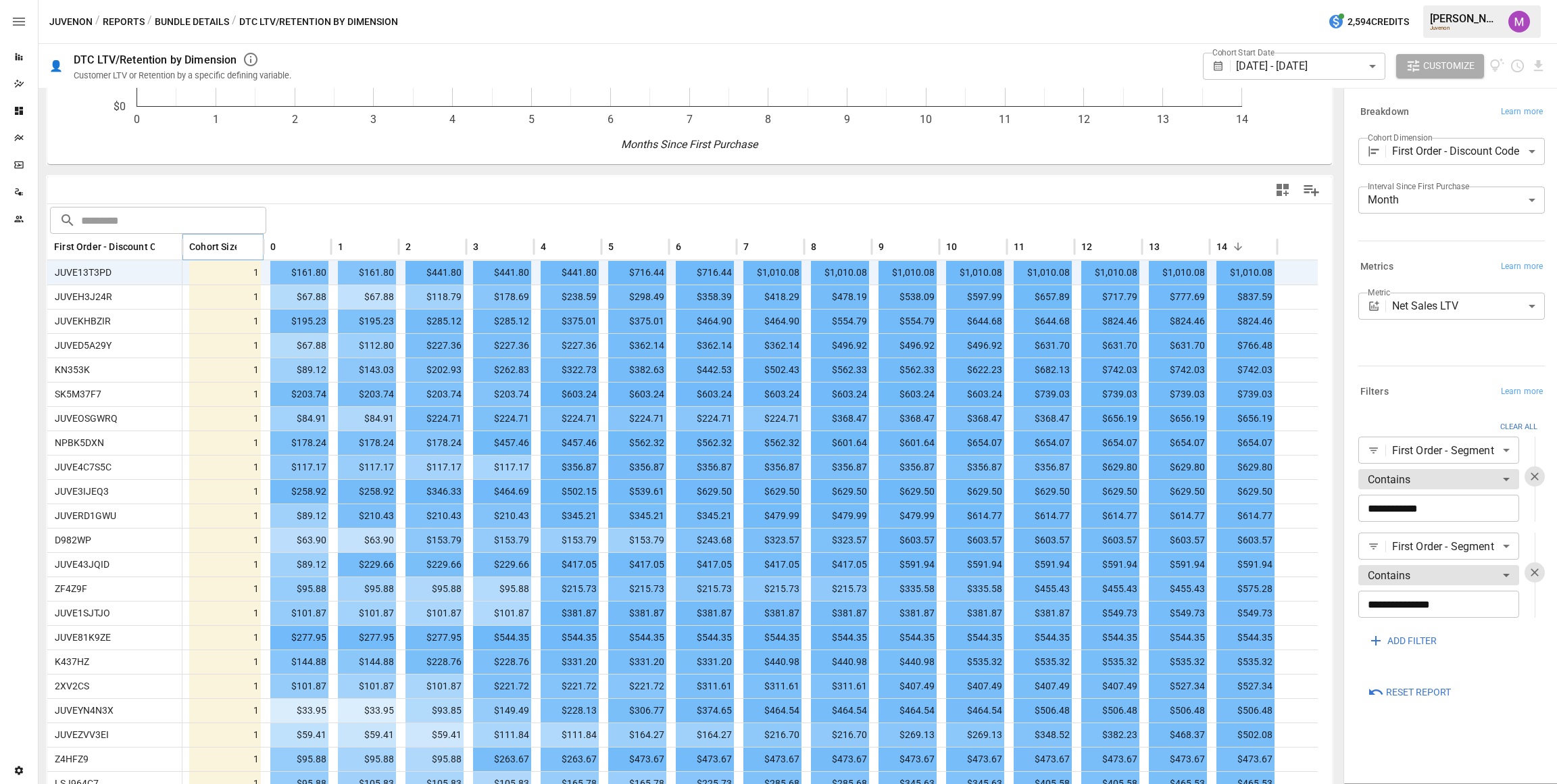
click at [242, 247] on icon "Sort" at bounding box center [247, 247] width 12 height 12
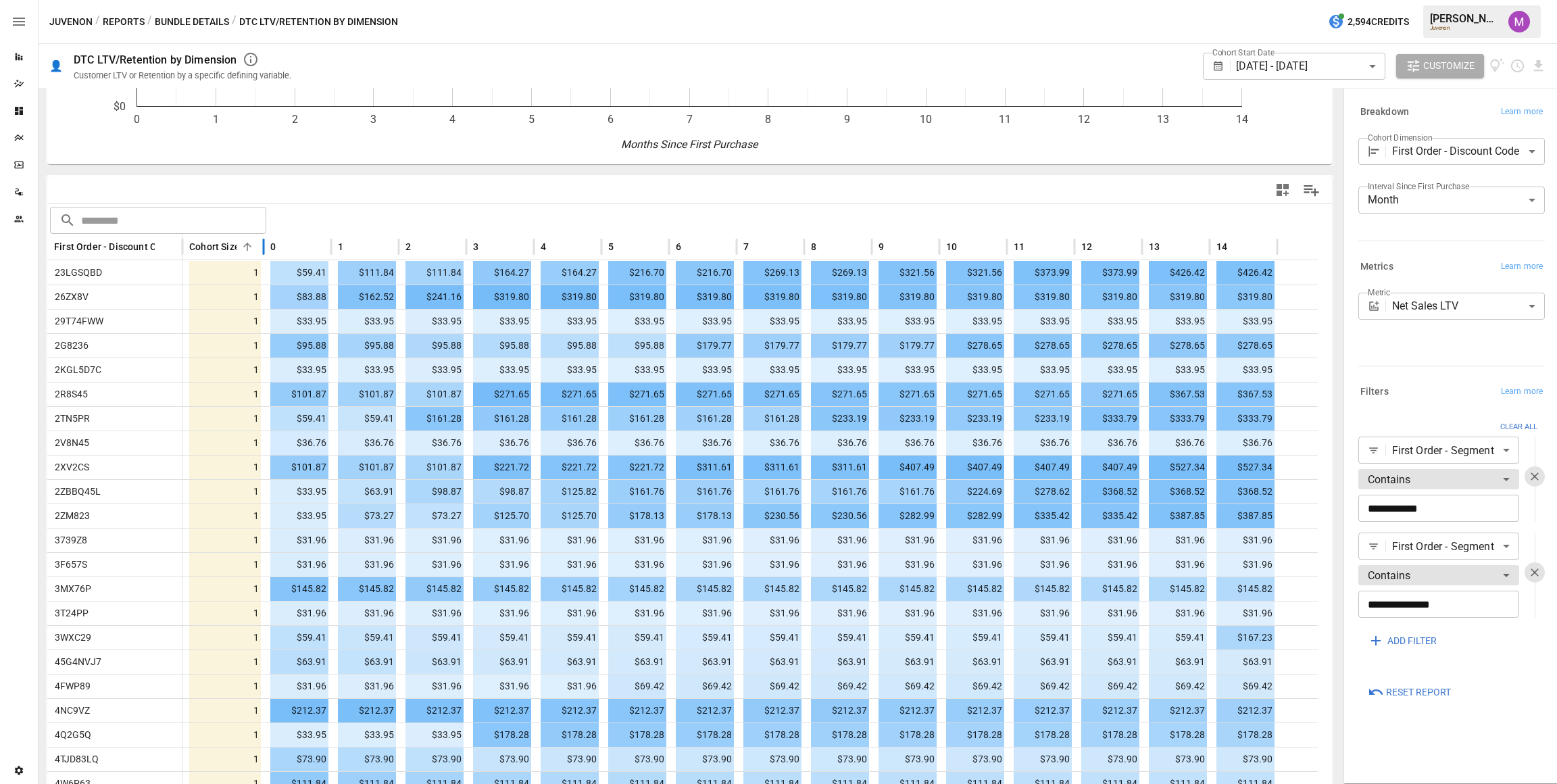
click at [256, 252] on div at bounding box center [248, 247] width 19 height 19
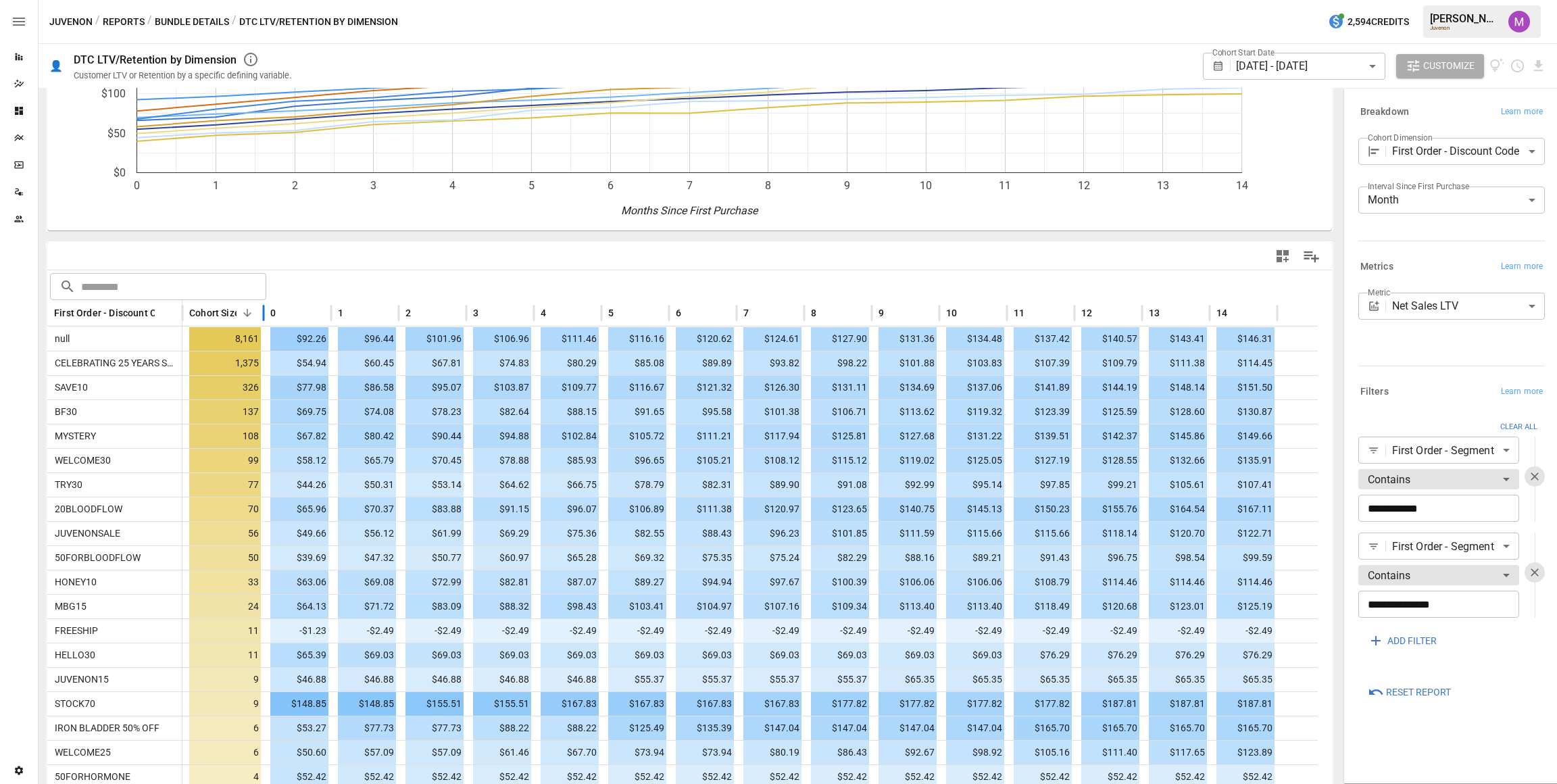
scroll to position [101, 0]
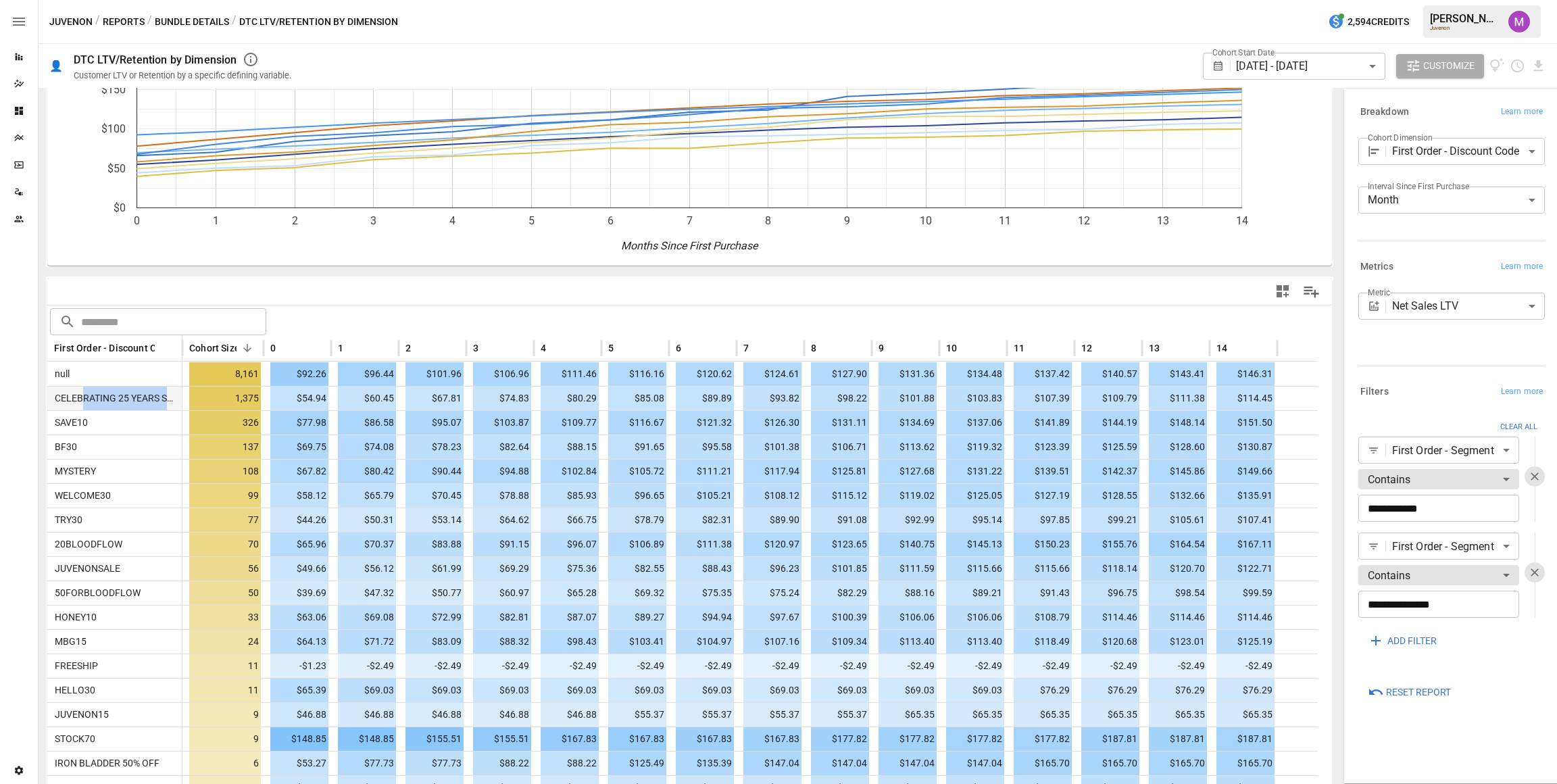
drag, startPoint x: 164, startPoint y: 399, endPoint x: 84, endPoint y: 395, distance: 80.1
click at [84, 395] on span "CELEBRATING 25 YEARS SALE (25%)" at bounding box center [130, 398] width 161 height 11
click at [103, 398] on span "CELEBRATING 25 YEARS SALE (25%)" at bounding box center [130, 398] width 161 height 11
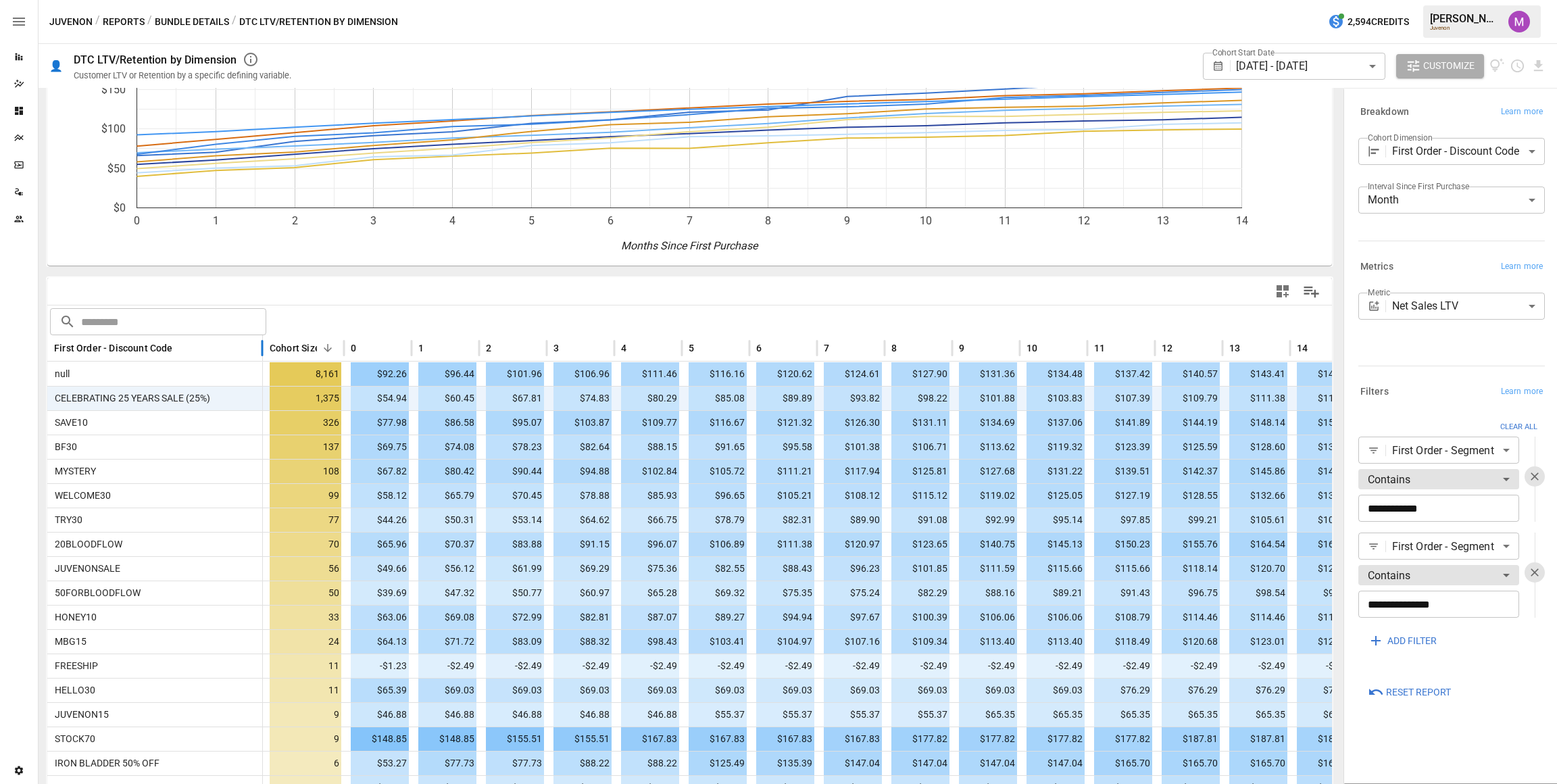
drag, startPoint x: 182, startPoint y: 352, endPoint x: 262, endPoint y: 348, distance: 80.1
click at [262, 348] on div at bounding box center [262, 349] width 7 height 27
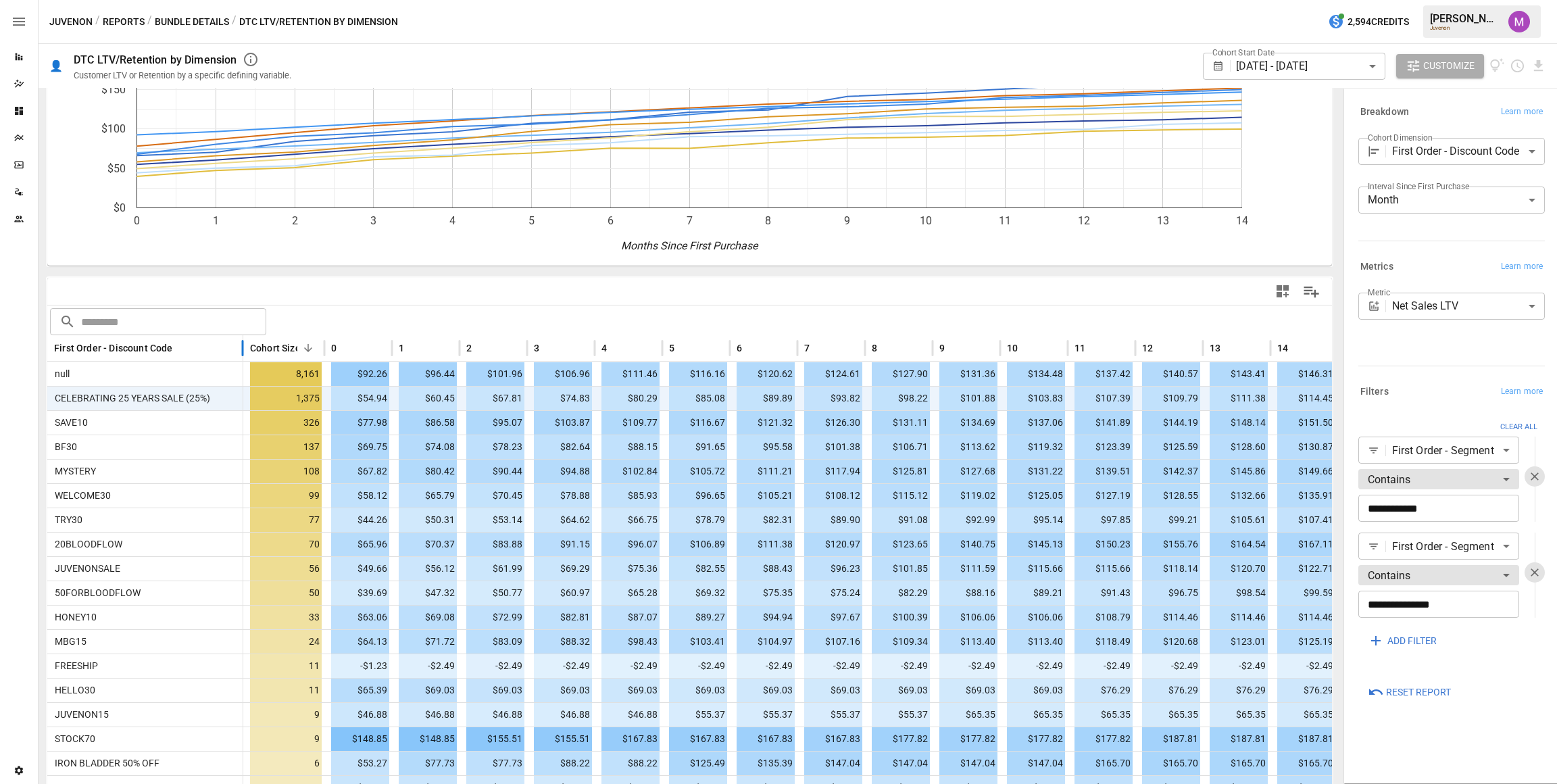
drag, startPoint x: 265, startPoint y: 345, endPoint x: 245, endPoint y: 346, distance: 20.0
click at [245, 346] on div at bounding box center [242, 349] width 7 height 27
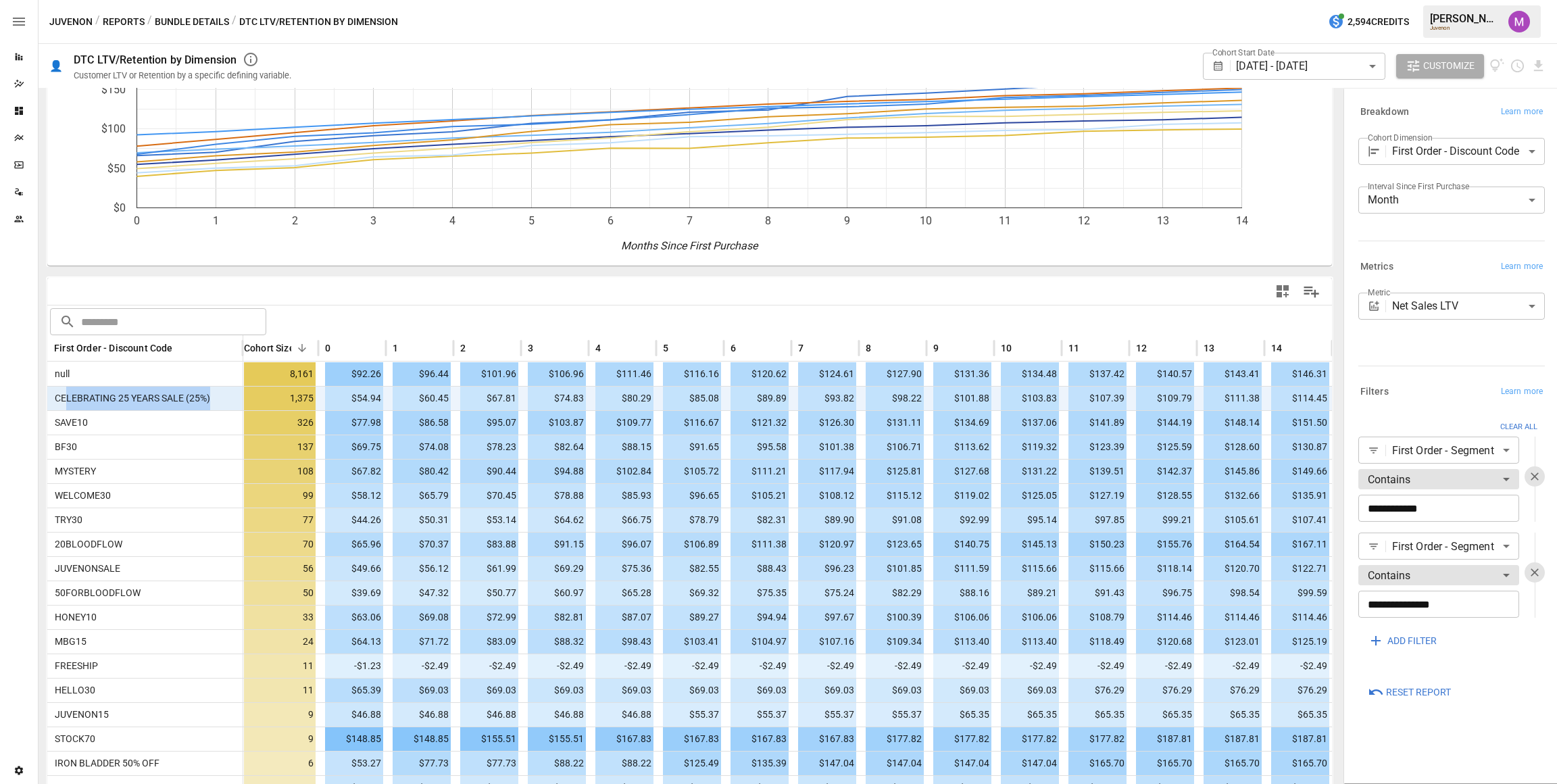
scroll to position [0, 7]
drag, startPoint x: 213, startPoint y: 395, endPoint x: 59, endPoint y: 399, distance: 154.1
click at [59, 399] on div "CELEBRATING 25 YEARS SALE (25%)" at bounding box center [145, 398] width 196 height 24
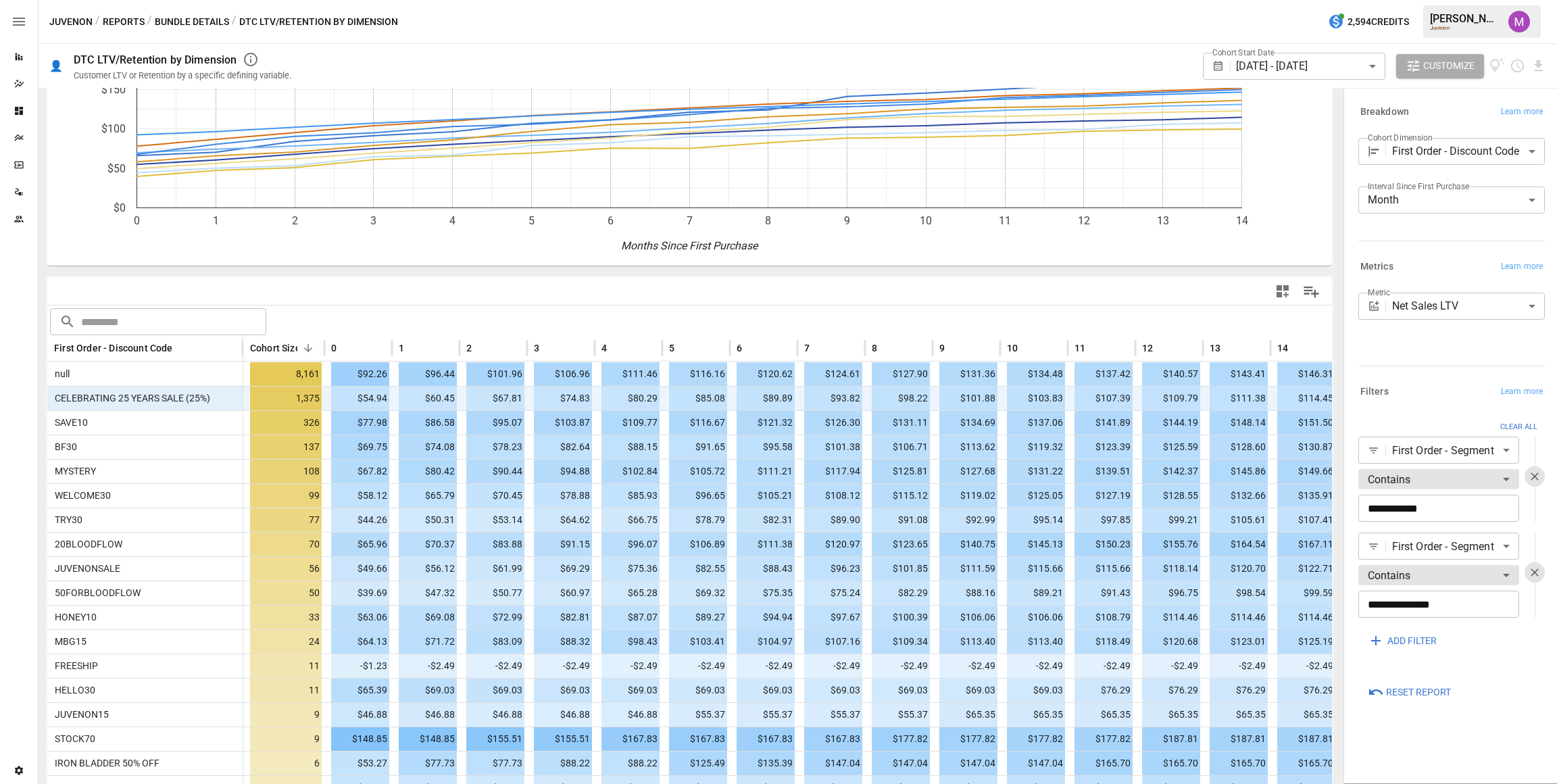
click at [55, 399] on span "CELEBRATING 25 YEARS SALE (25%)" at bounding box center [130, 398] width 161 height 11
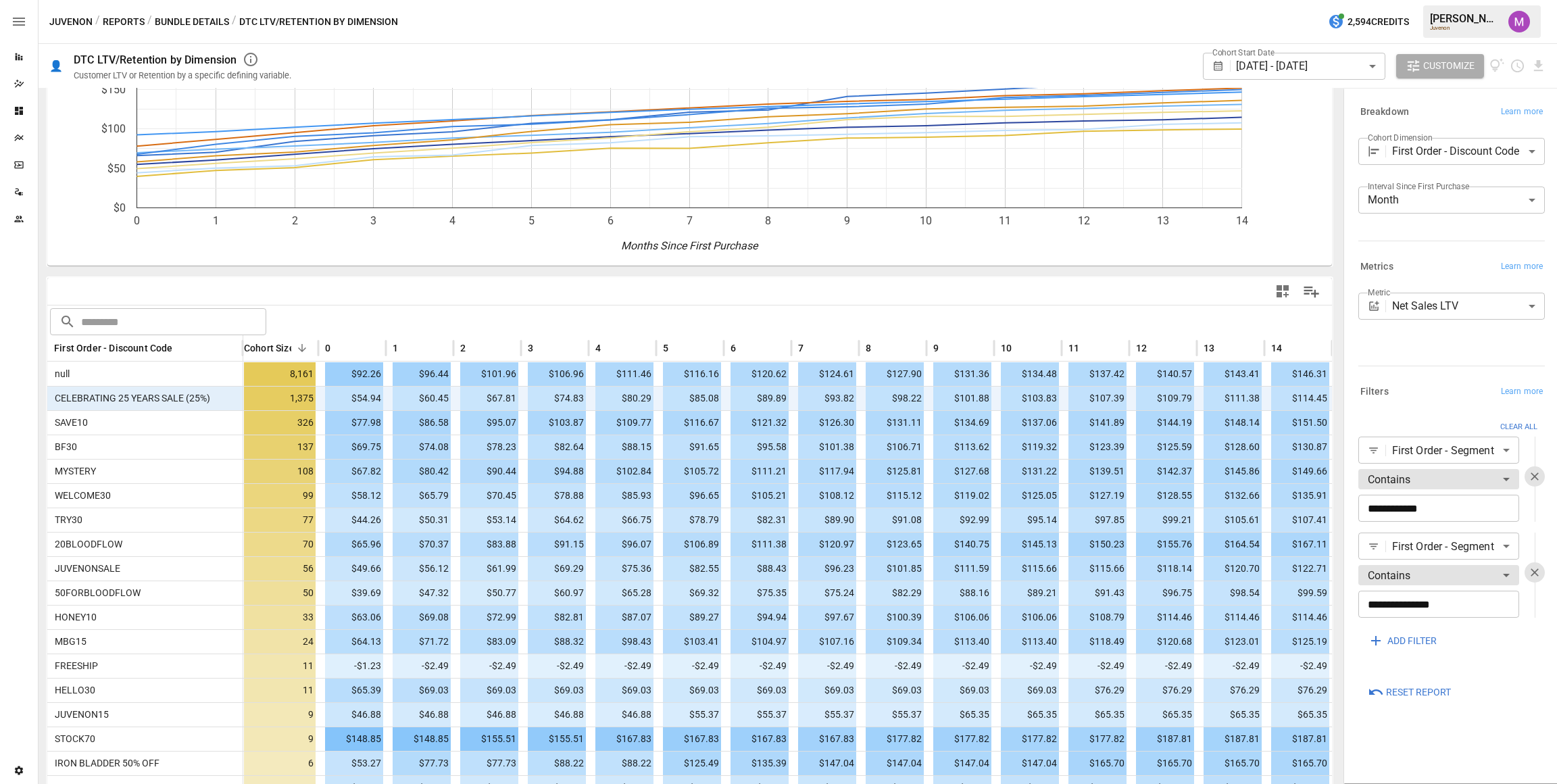
scroll to position [0, 20]
click at [1446, 0] on body "Reports Dazzler Studio Dashboards Plans SmartModel ™ Data Sources Team Settings…" at bounding box center [778, 0] width 1557 height 0
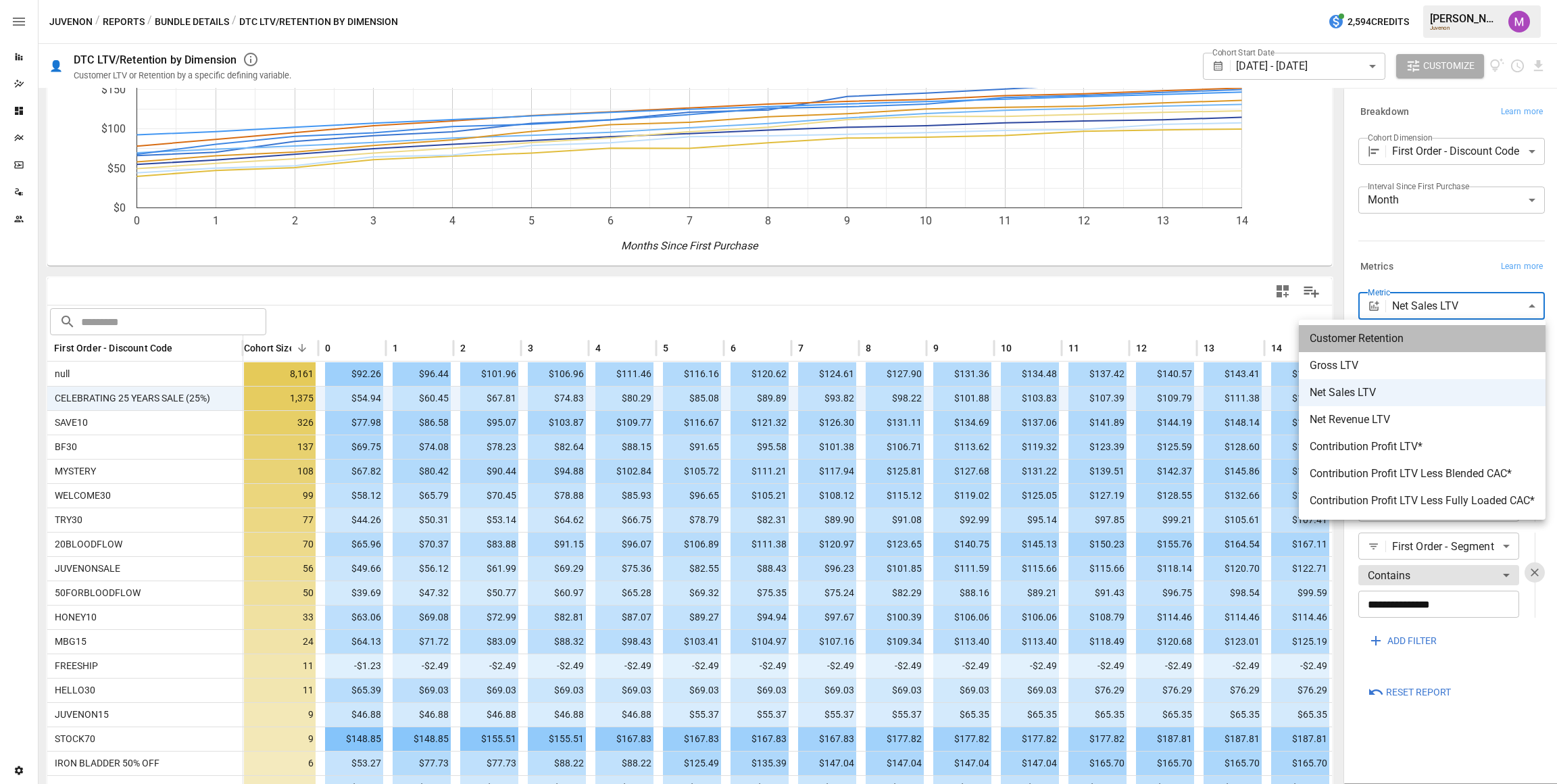
click at [1418, 337] on span "Customer Retention" at bounding box center [1422, 338] width 225 height 16
type input "**********"
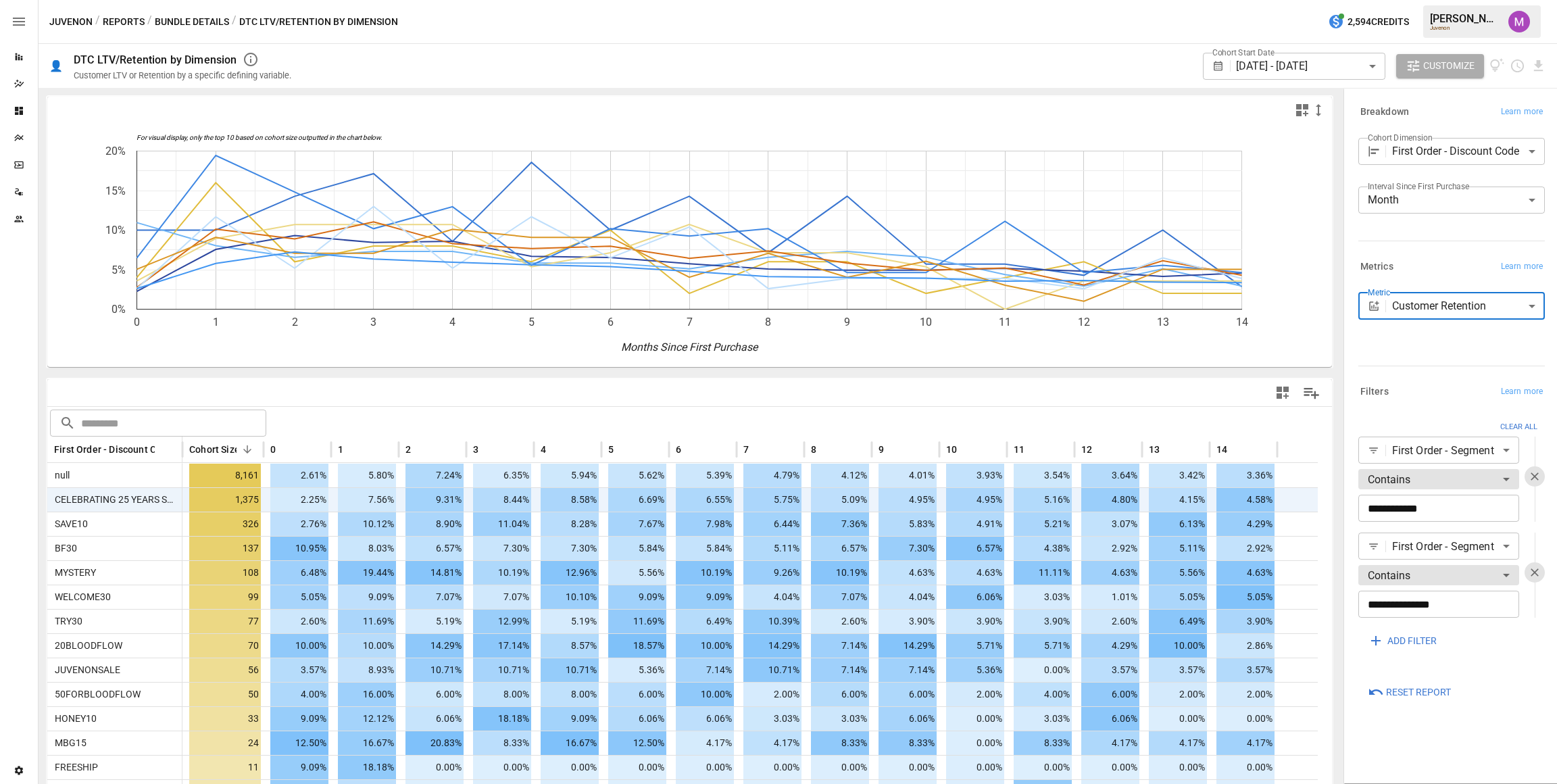
click at [1412, 640] on span "ADD FILTER" at bounding box center [1411, 641] width 50 height 17
click at [1429, 0] on body "Reports Dazzler Studio Dashboards Plans SmartModel ™ Data Sources Team Settings…" at bounding box center [778, 0] width 1557 height 0
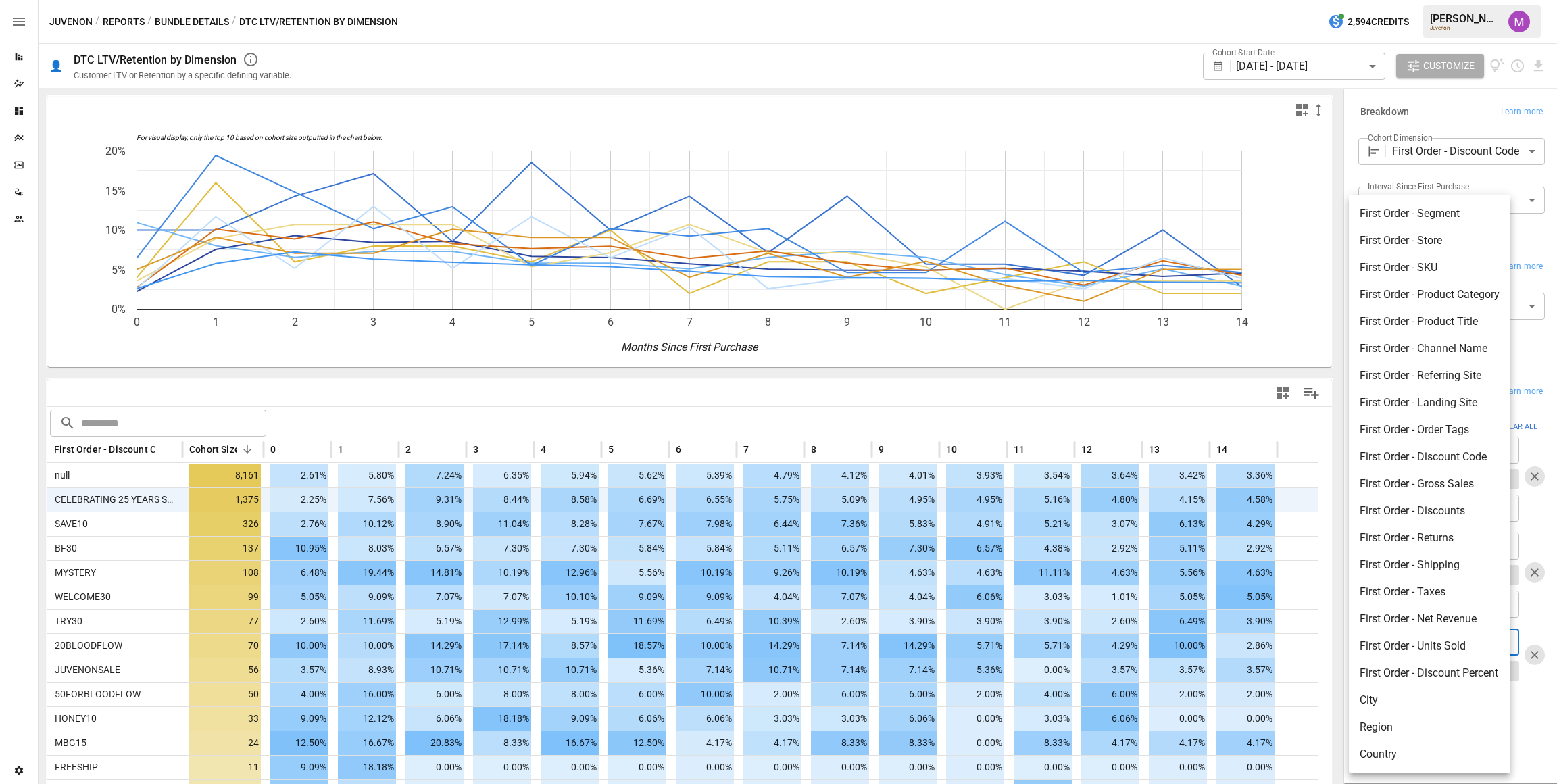
drag, startPoint x: 1420, startPoint y: 213, endPoint x: 1433, endPoint y: 429, distance: 216.4
click at [1433, 429] on ul "First Order - Segment First Order - Store First Order - SKU First Order - Produ…" at bounding box center [1429, 483] width 162 height 579
click at [1433, 429] on li "First Order - Order Tags" at bounding box center [1429, 429] width 162 height 27
type input "**********"
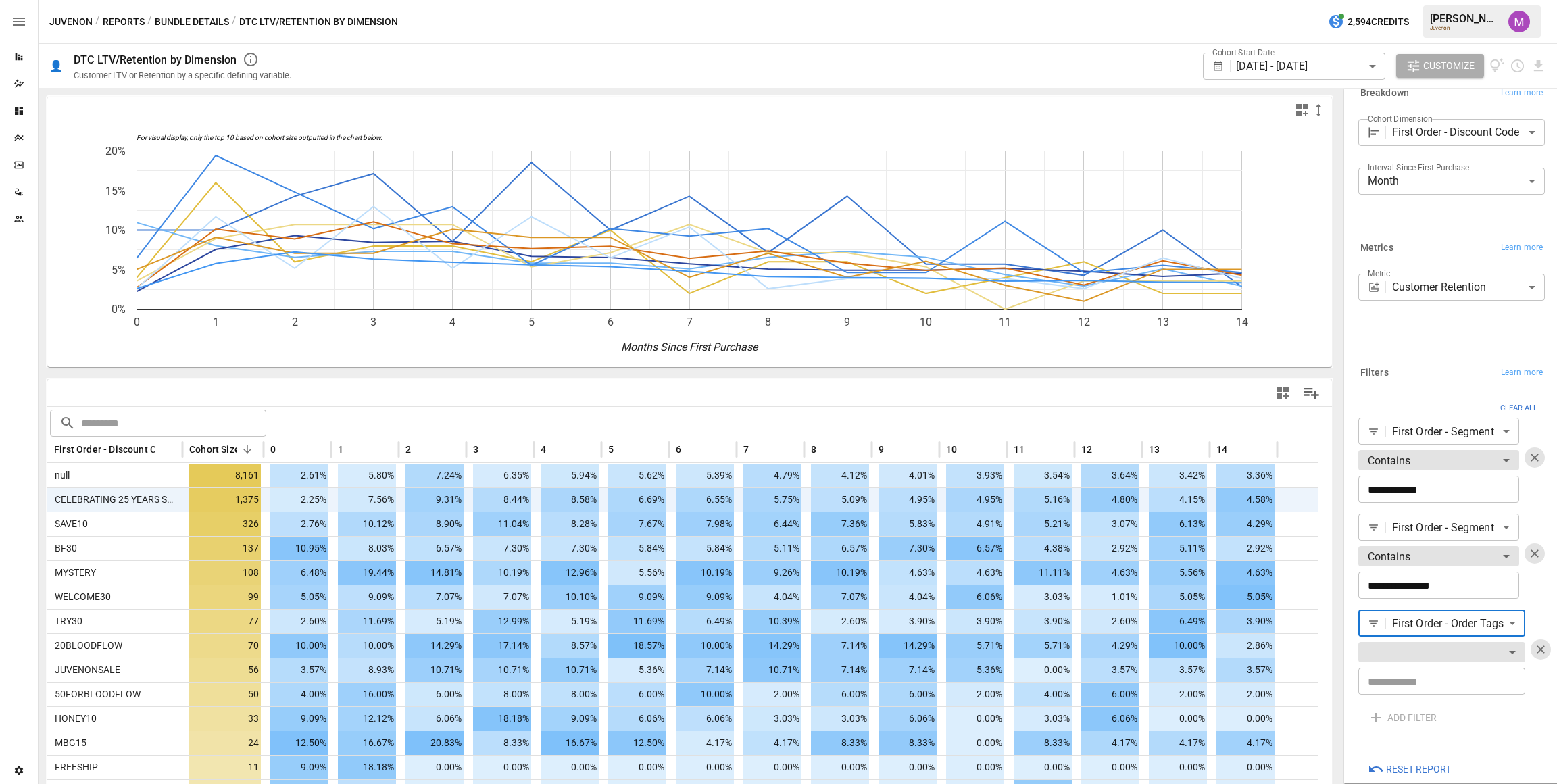
scroll to position [53, 0]
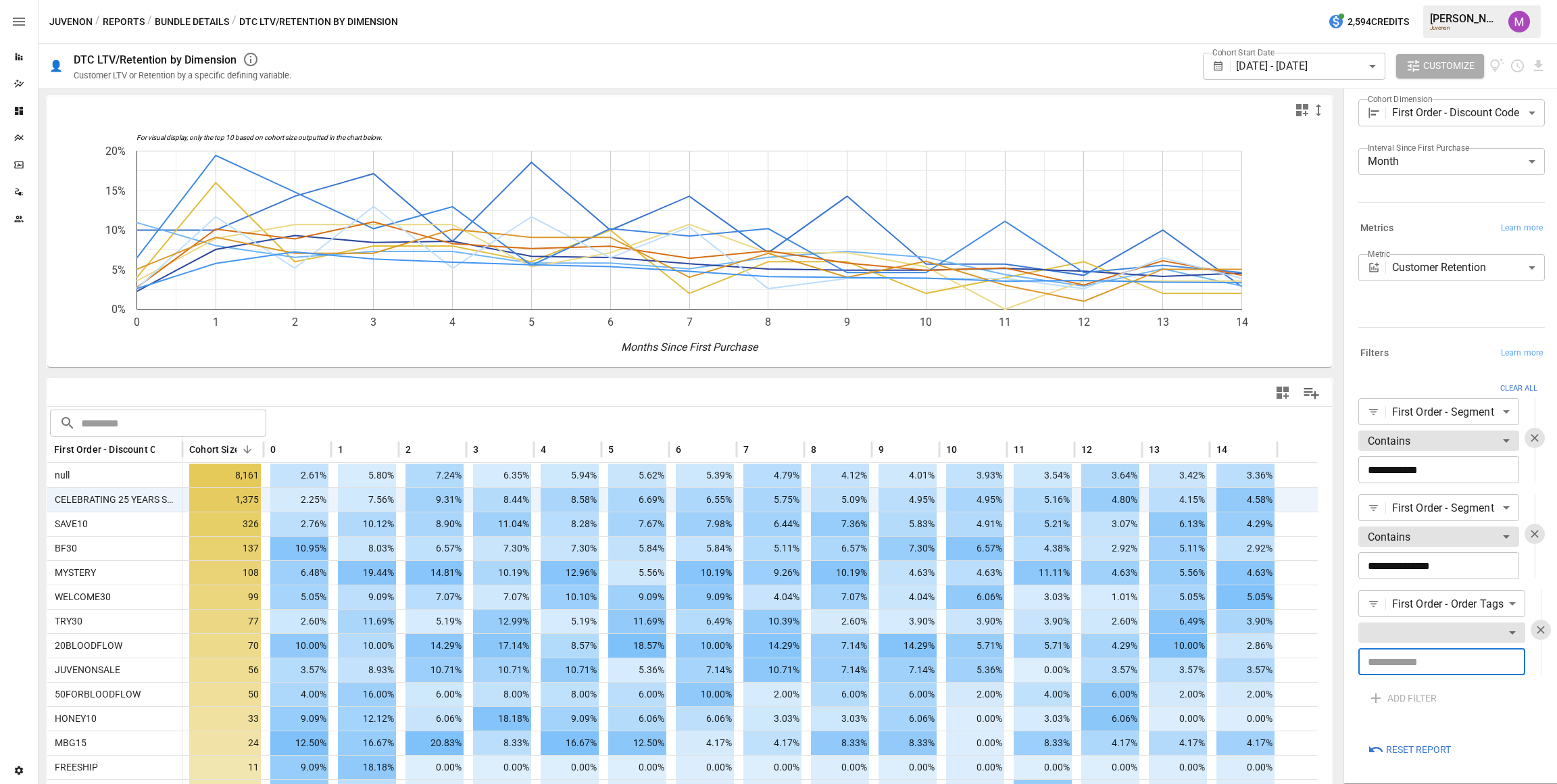
click at [1416, 650] on input "text" at bounding box center [1442, 661] width 167 height 27
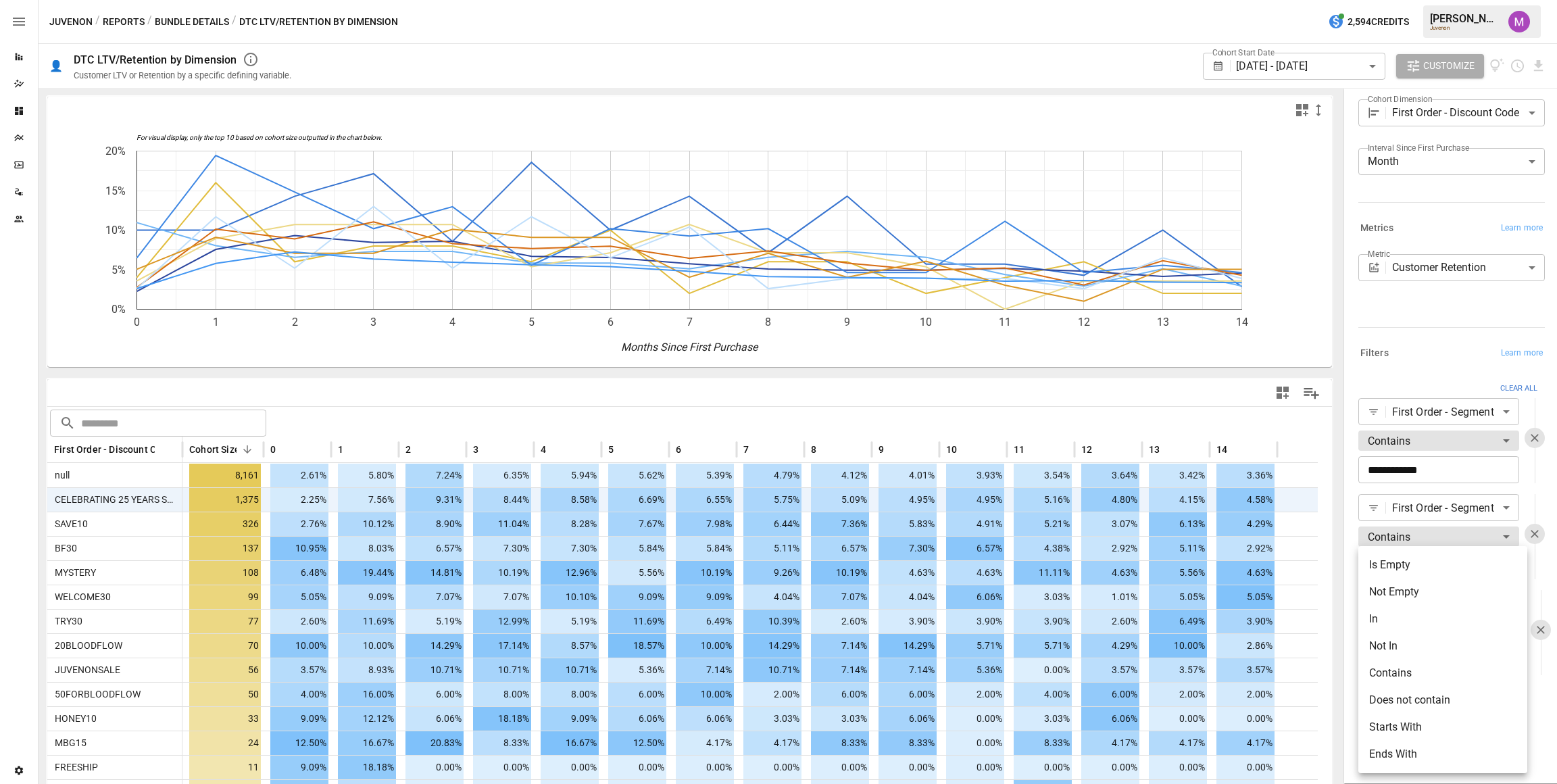
click at [1391, 0] on body "Reports Dazzler Studio Dashboards Plans SmartModel ™ Data Sources Team Settings…" at bounding box center [778, 0] width 1557 height 0
click at [1395, 670] on li "Contains" at bounding box center [1442, 673] width 169 height 27
type input "********"
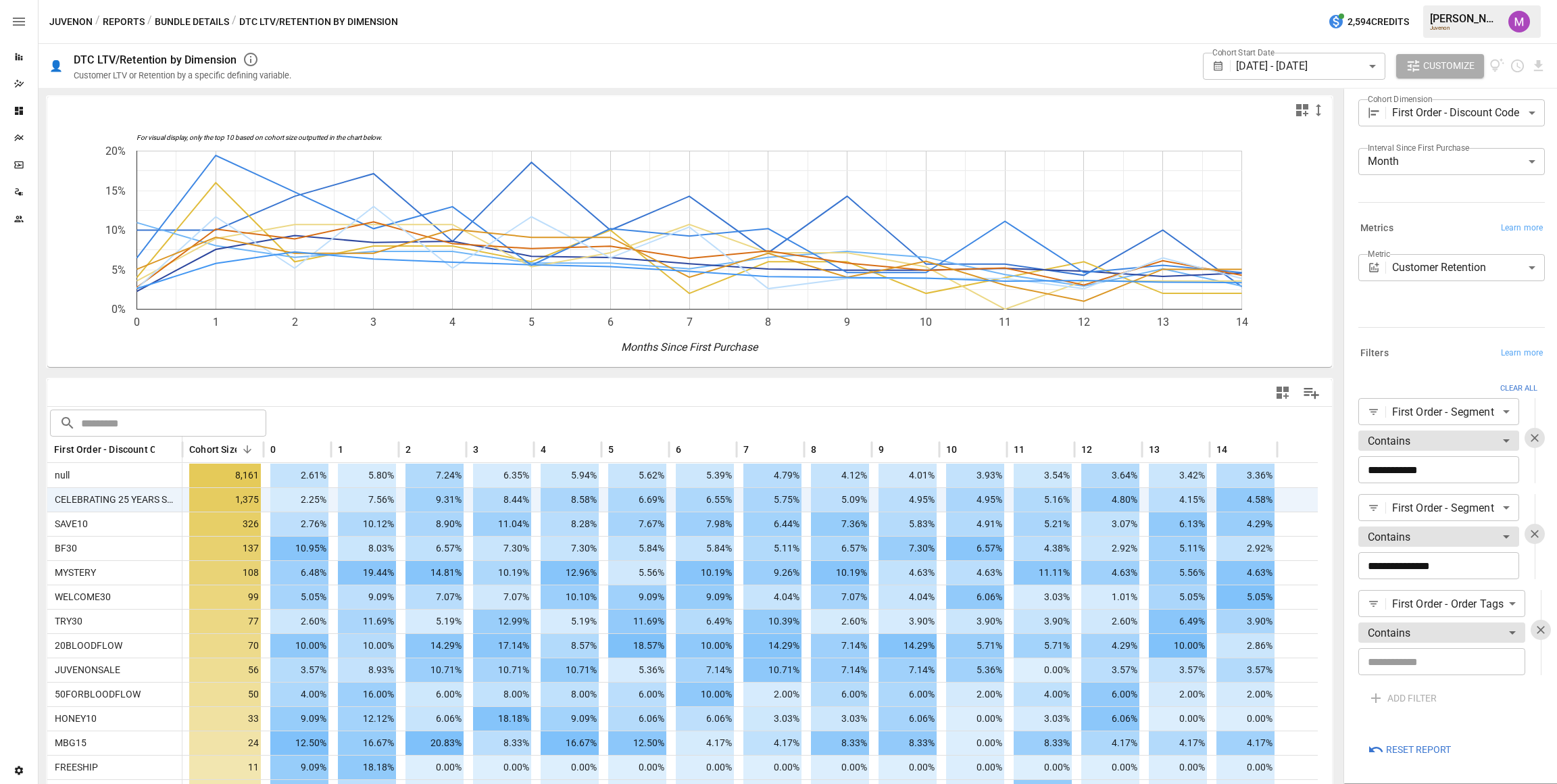
click at [1408, 650] on input "text" at bounding box center [1442, 661] width 167 height 27
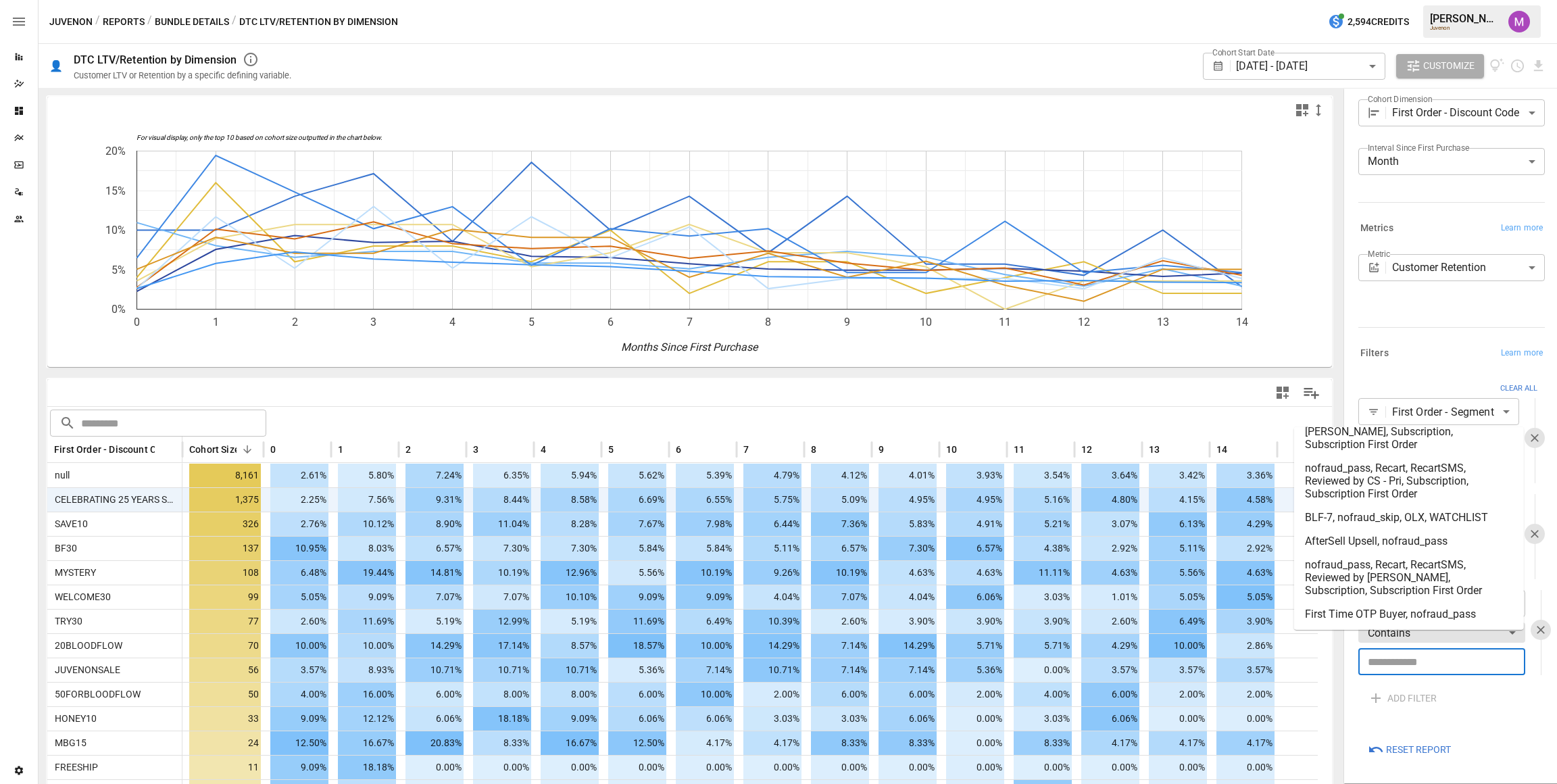
scroll to position [506, 0]
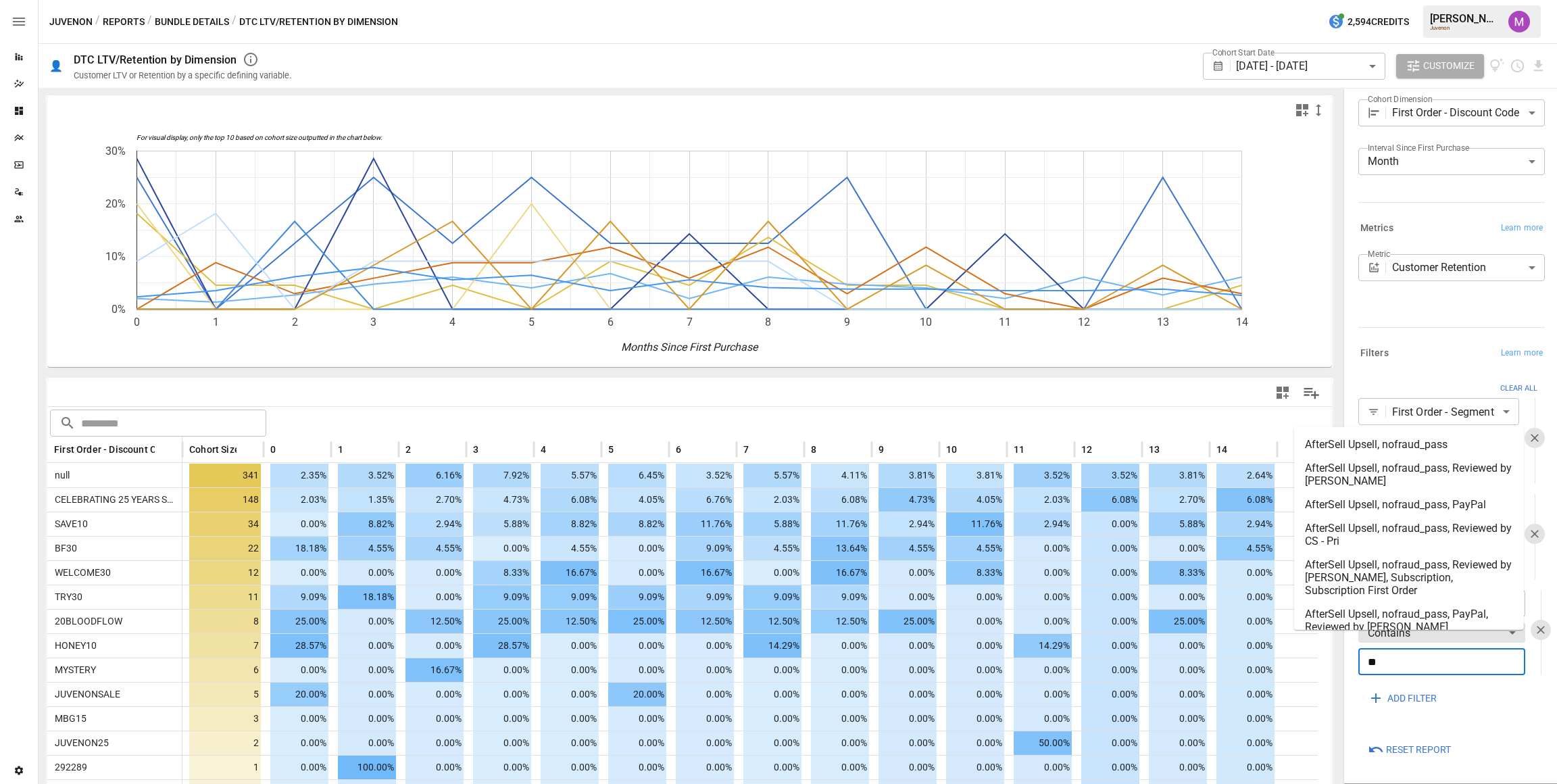
type input "*"
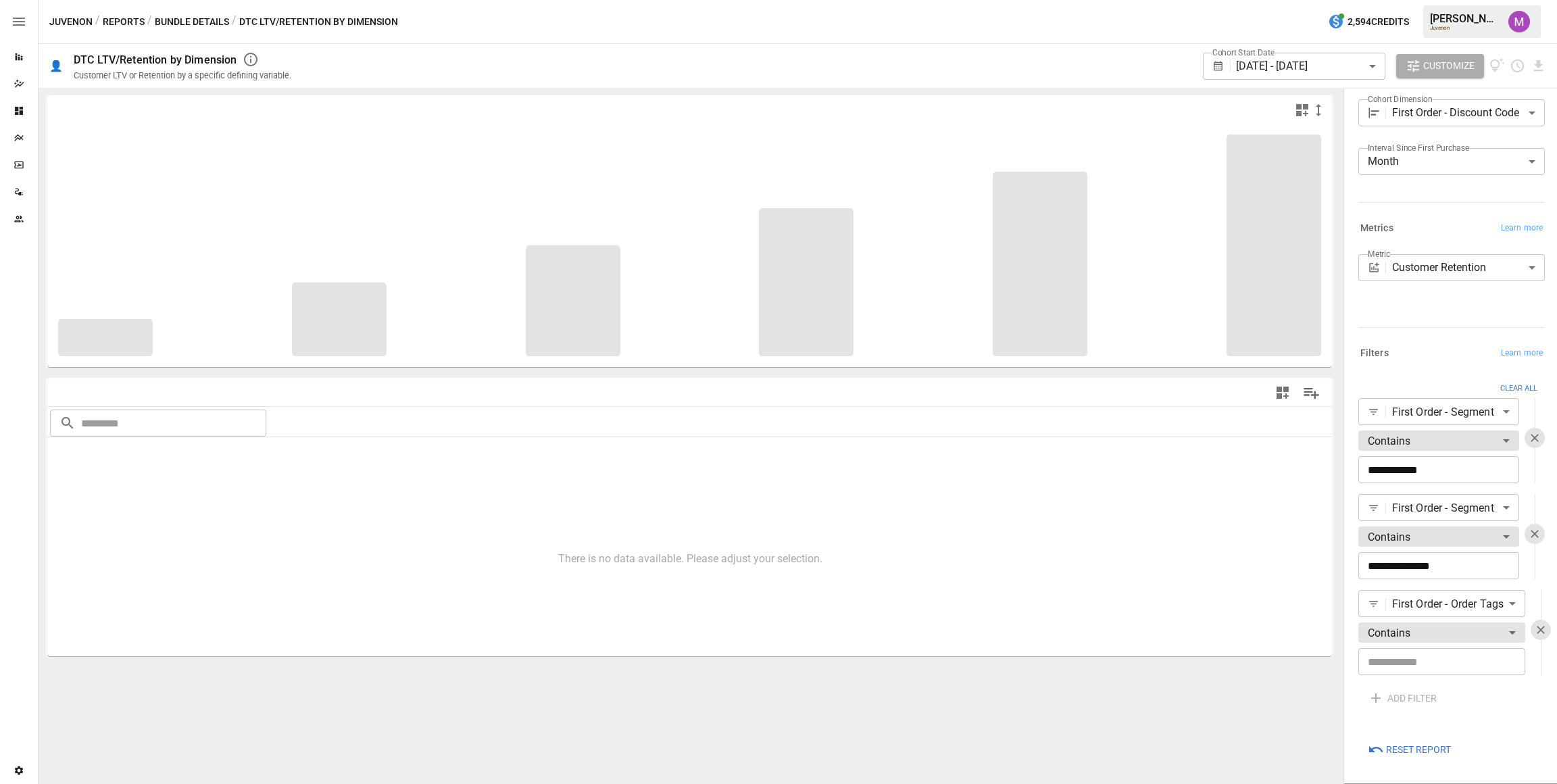
click at [1434, 297] on div "**********" at bounding box center [1451, 287] width 186 height 67
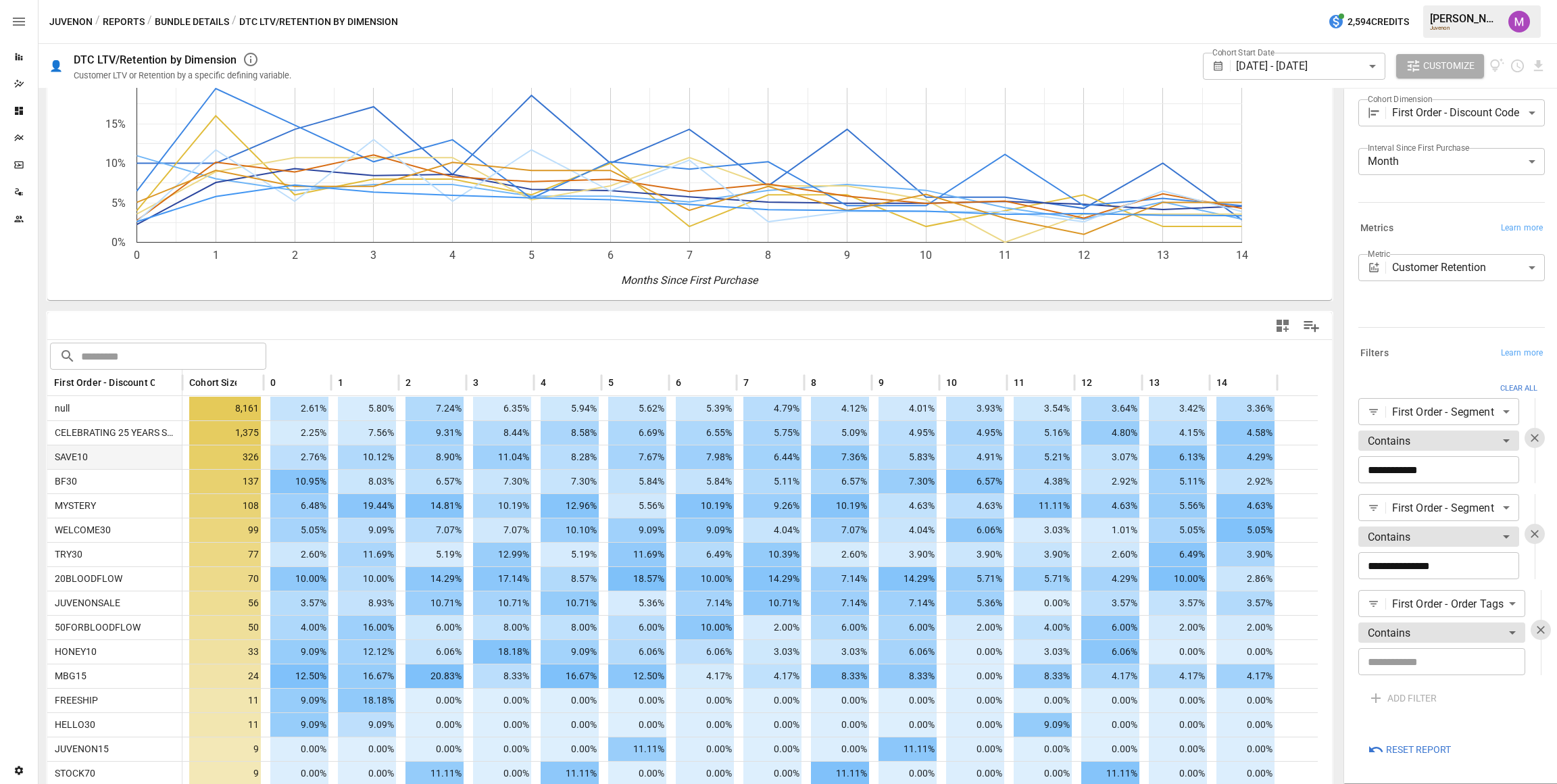
scroll to position [101, 0]
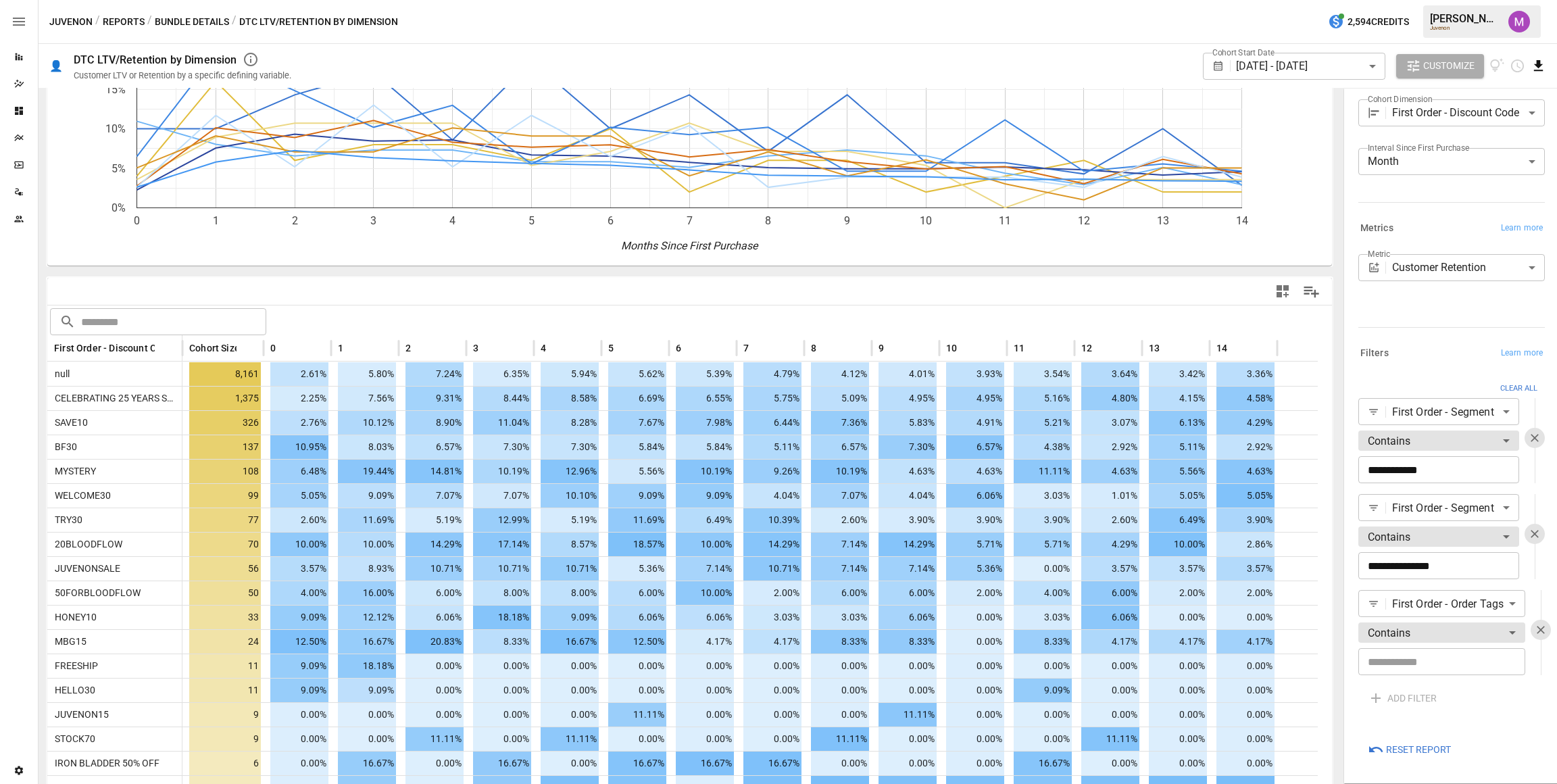
click at [1539, 60] on icon "Download report" at bounding box center [1538, 66] width 16 height 16
click at [1479, 123] on li "Download as CSV" at bounding box center [1493, 120] width 107 height 27
click at [1125, 285] on div at bounding box center [1009, 291] width 637 height 30
click at [1248, 352] on div "14" at bounding box center [1243, 348] width 54 height 26
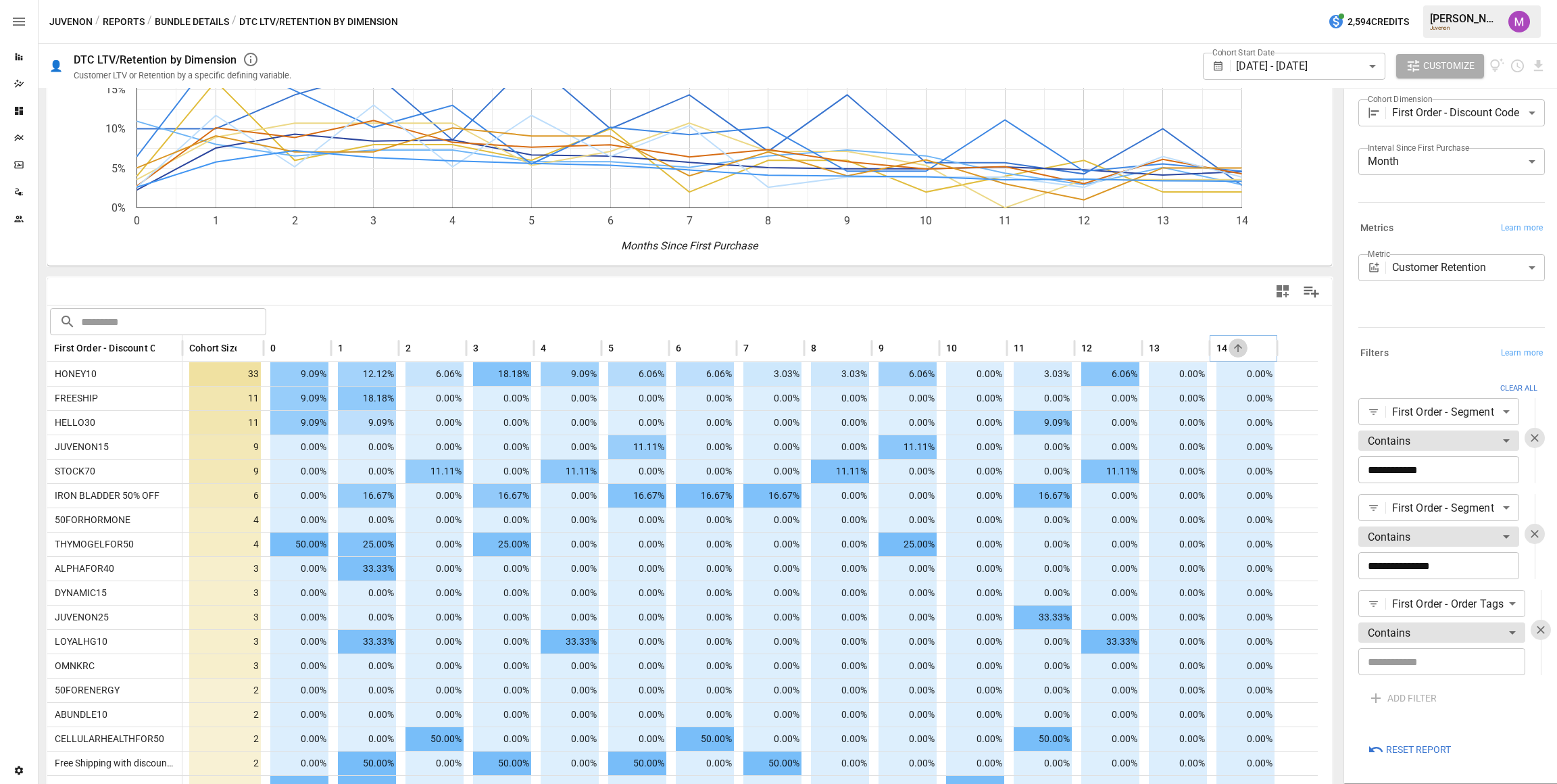
click at [1245, 343] on button "Sort" at bounding box center [1239, 348] width 19 height 19
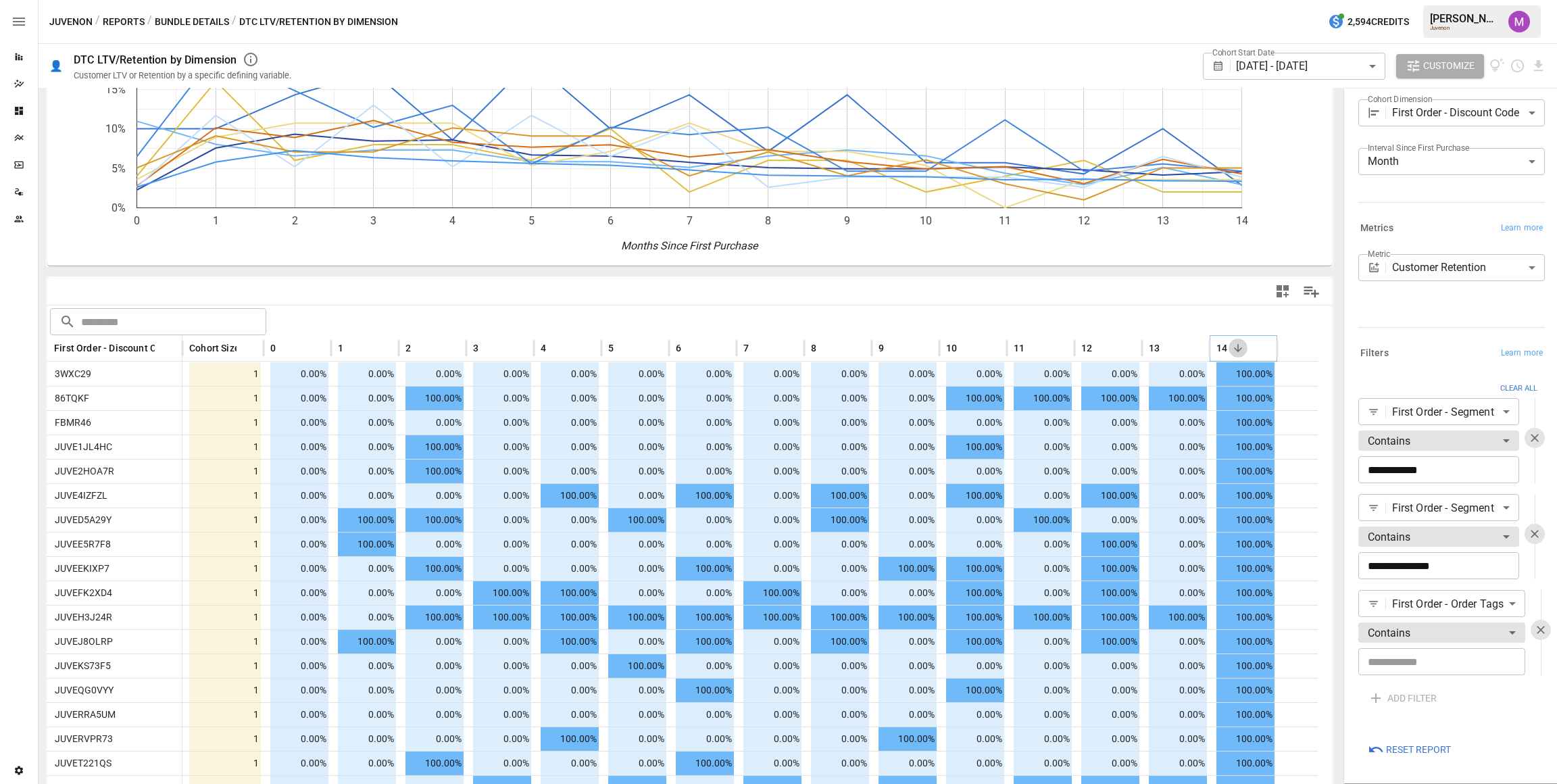
click at [1245, 343] on button "Sort" at bounding box center [1239, 348] width 19 height 19
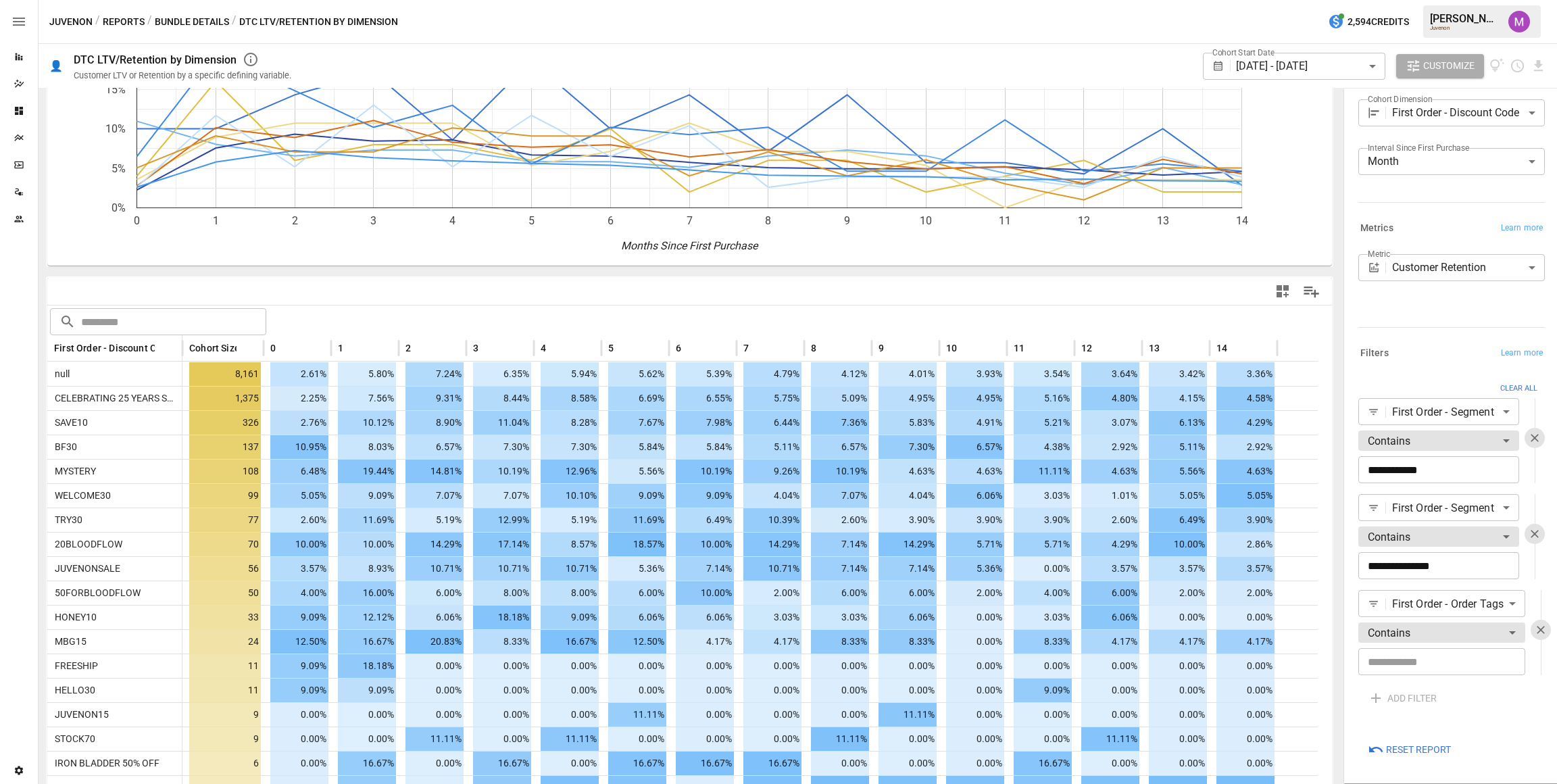
click at [1420, 0] on body "Reports Dazzler Studio Dashboards Plans SmartModel ™ Data Sources Team Settings…" at bounding box center [778, 0] width 1557 height 0
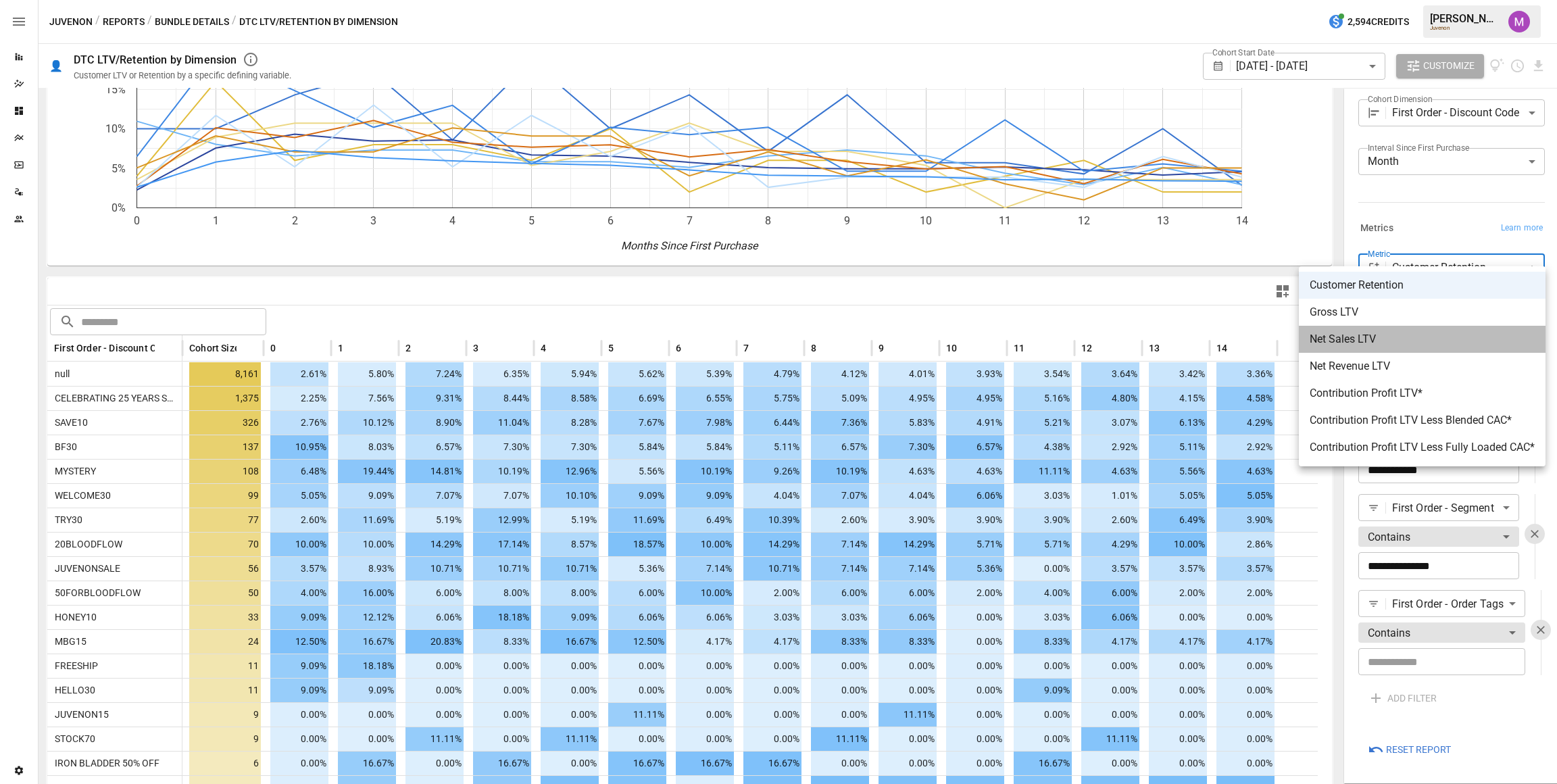
click at [1391, 341] on span "Net Sales LTV" at bounding box center [1422, 339] width 225 height 16
type input "**********"
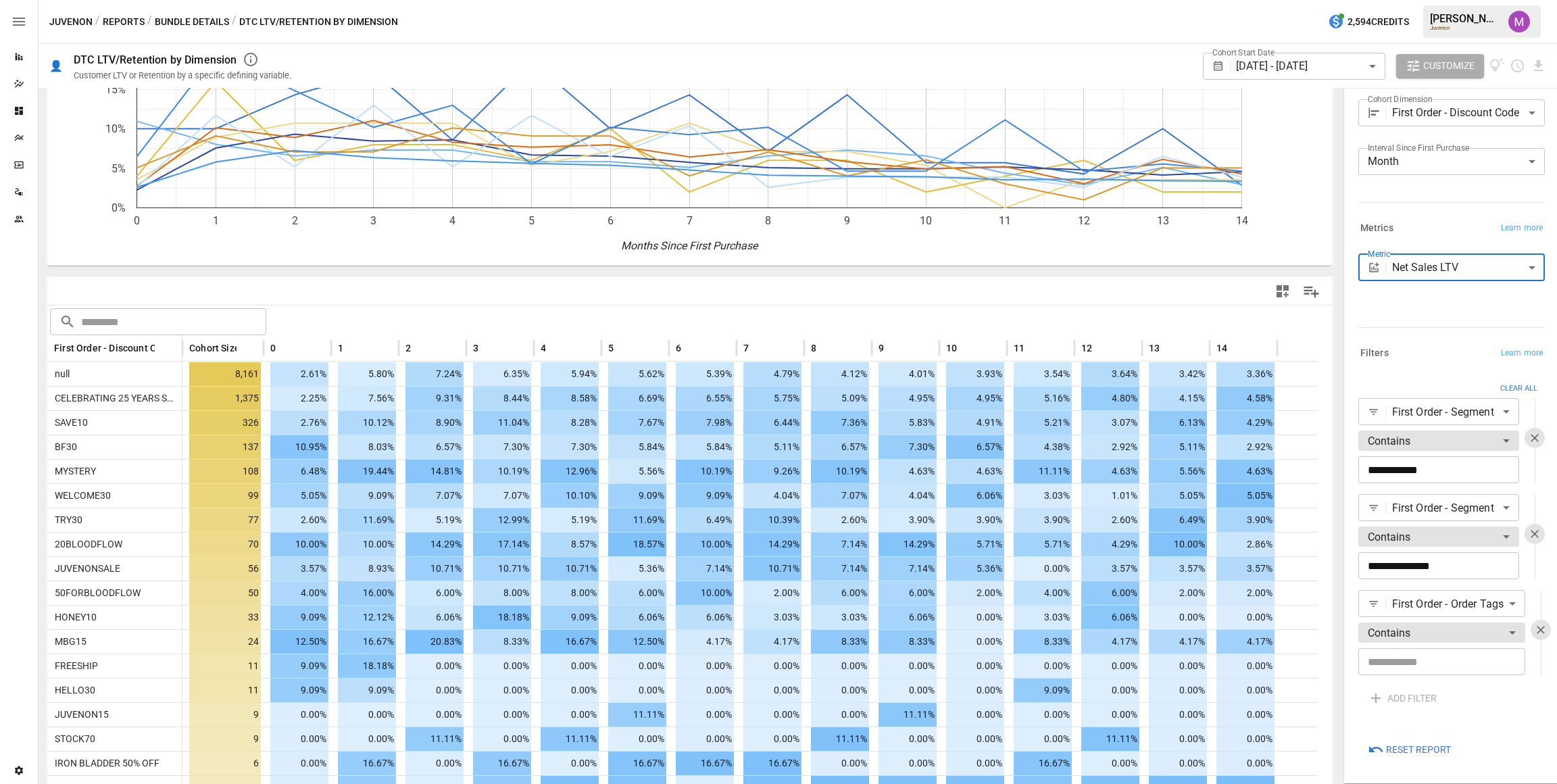
click at [1234, 297] on div at bounding box center [778, 392] width 1557 height 784
